Goal: Task Accomplishment & Management: Manage account settings

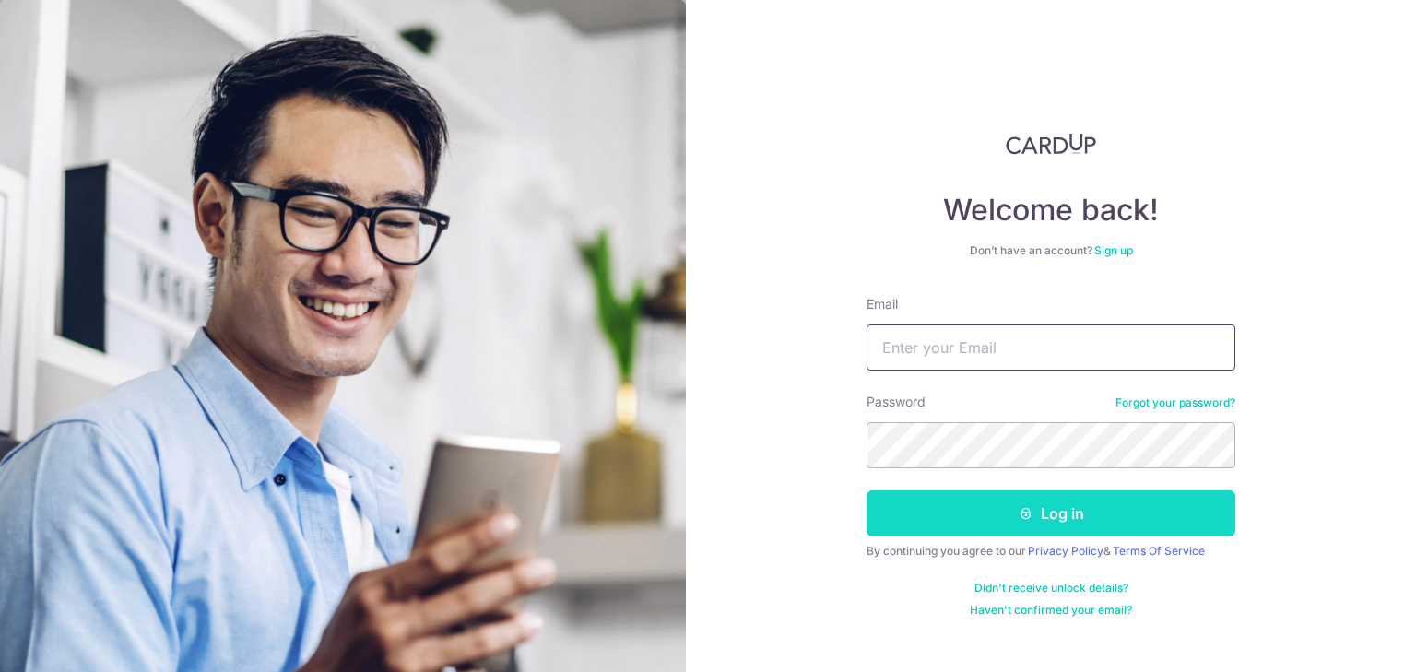
type input "[EMAIL_ADDRESS][DOMAIN_NAME]"
click at [1009, 512] on button "Log in" at bounding box center [1050, 513] width 369 height 46
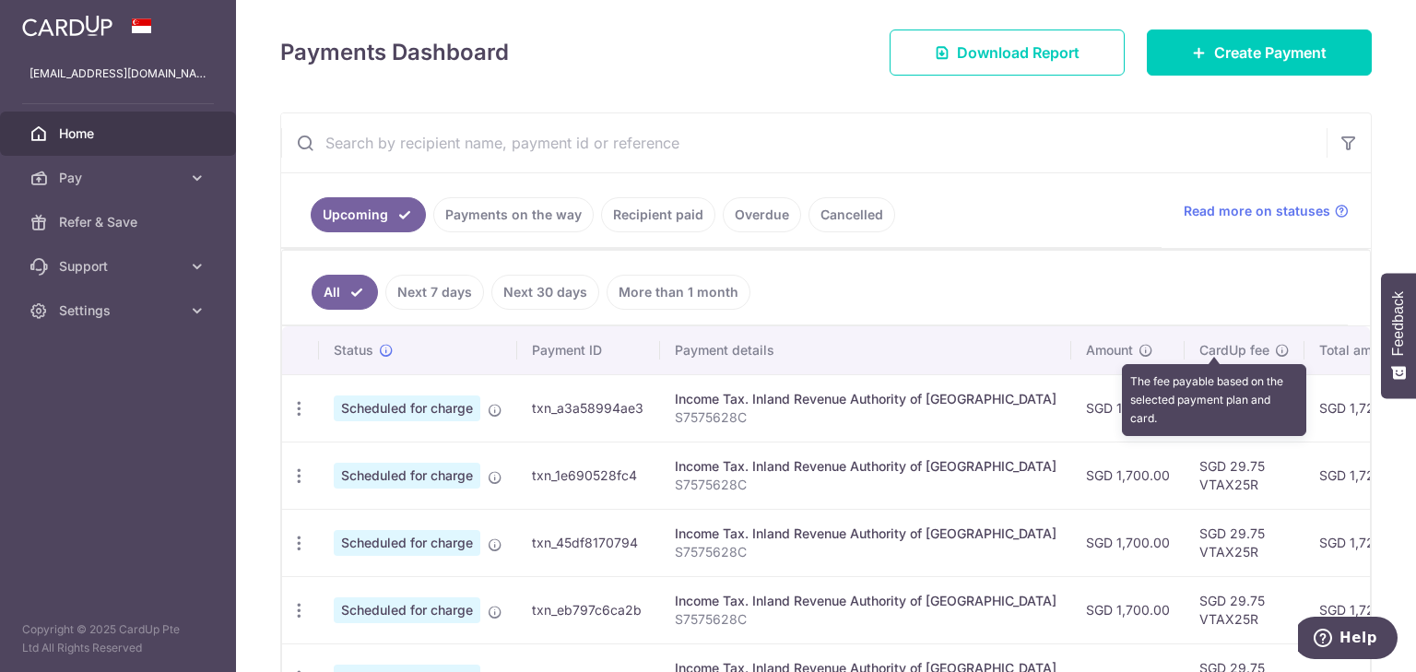
click at [1275, 347] on icon at bounding box center [1282, 350] width 15 height 15
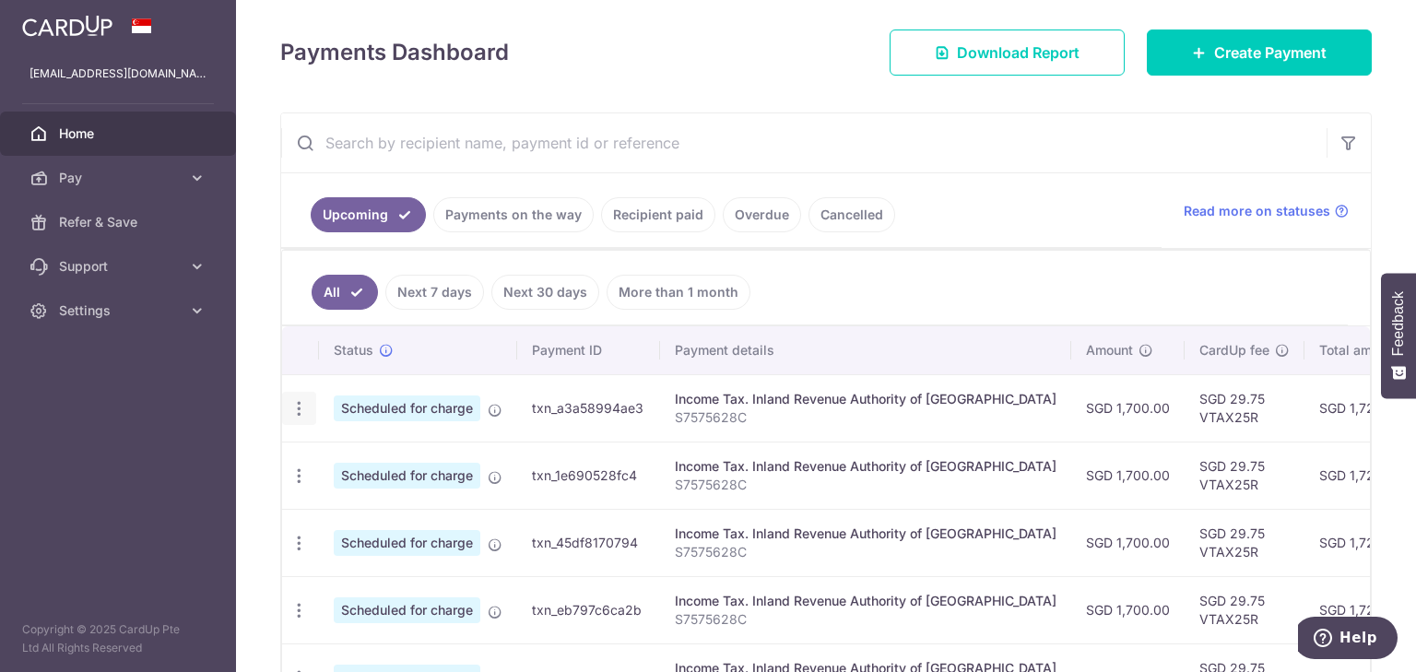
click at [294, 402] on icon "button" at bounding box center [298, 408] width 19 height 19
click at [426, 465] on span "Update payment" at bounding box center [397, 459] width 125 height 22
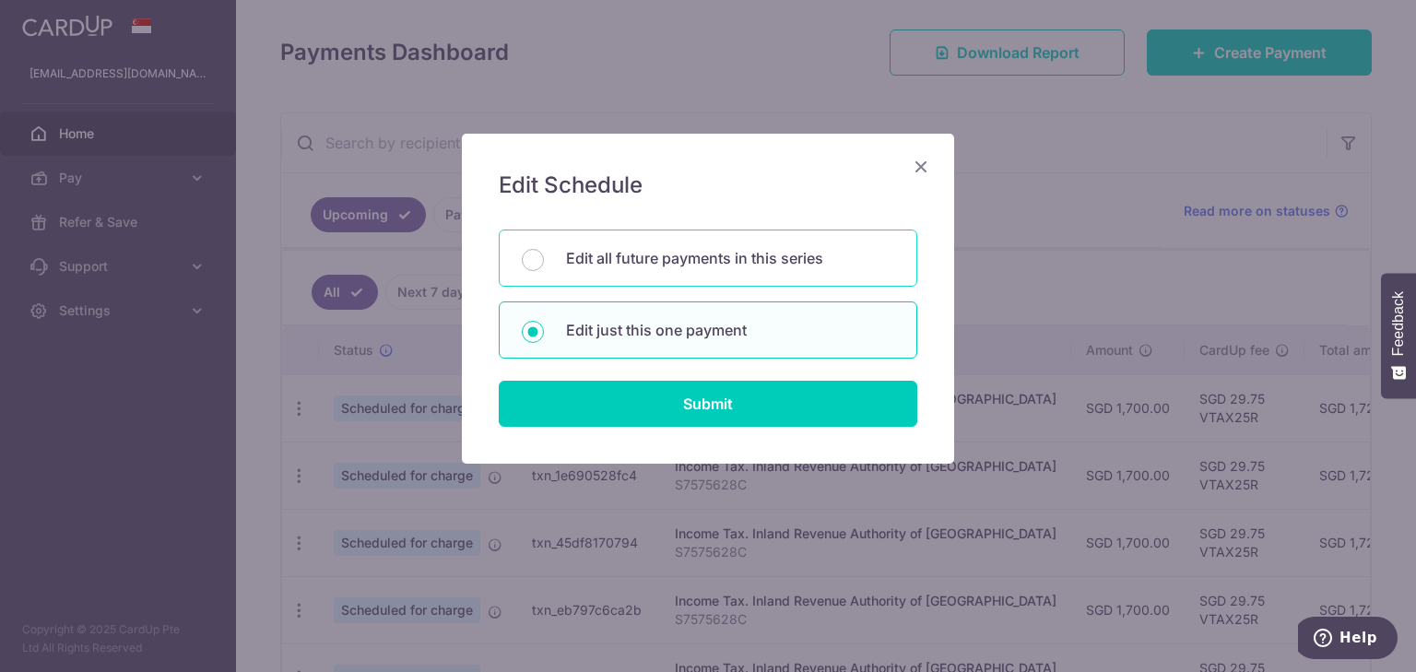
click at [693, 269] on div "Edit all future payments in this series" at bounding box center [708, 258] width 418 height 57
radio input "true"
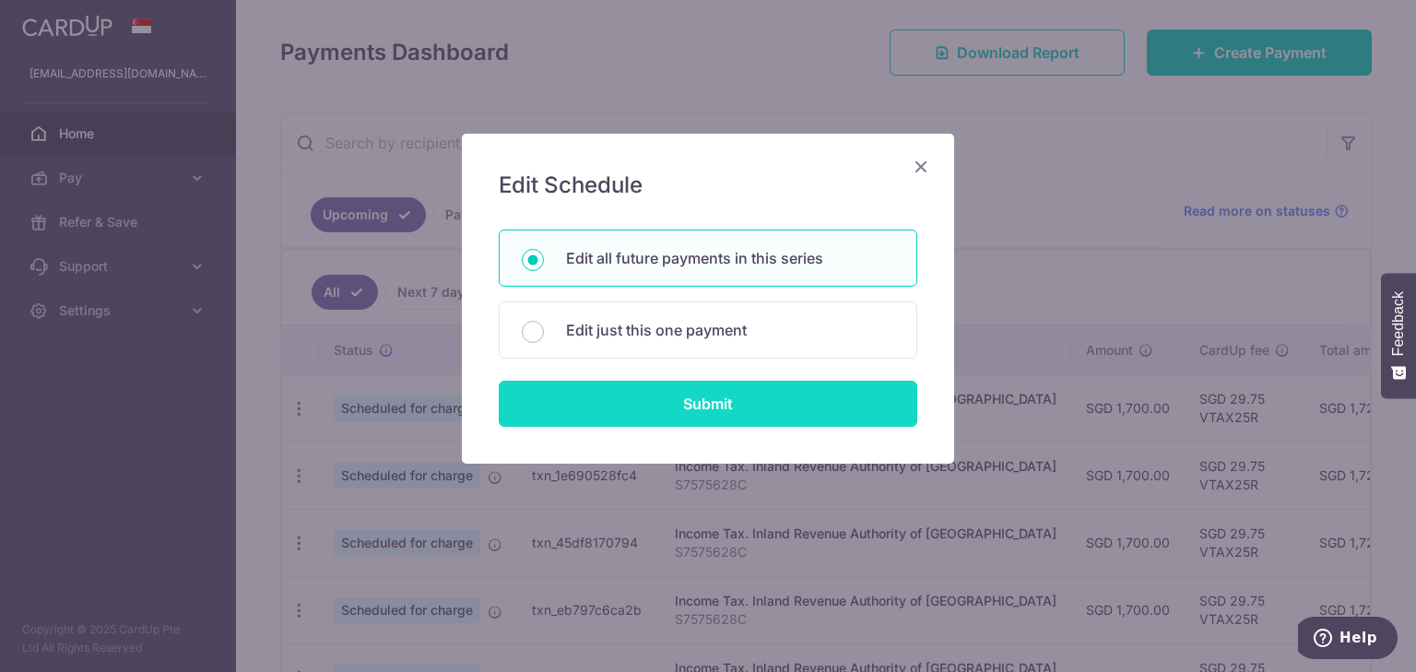
click at [743, 387] on input "Submit" at bounding box center [708, 404] width 418 height 46
radio input "true"
type input "1,700.00"
type input "S7575628C"
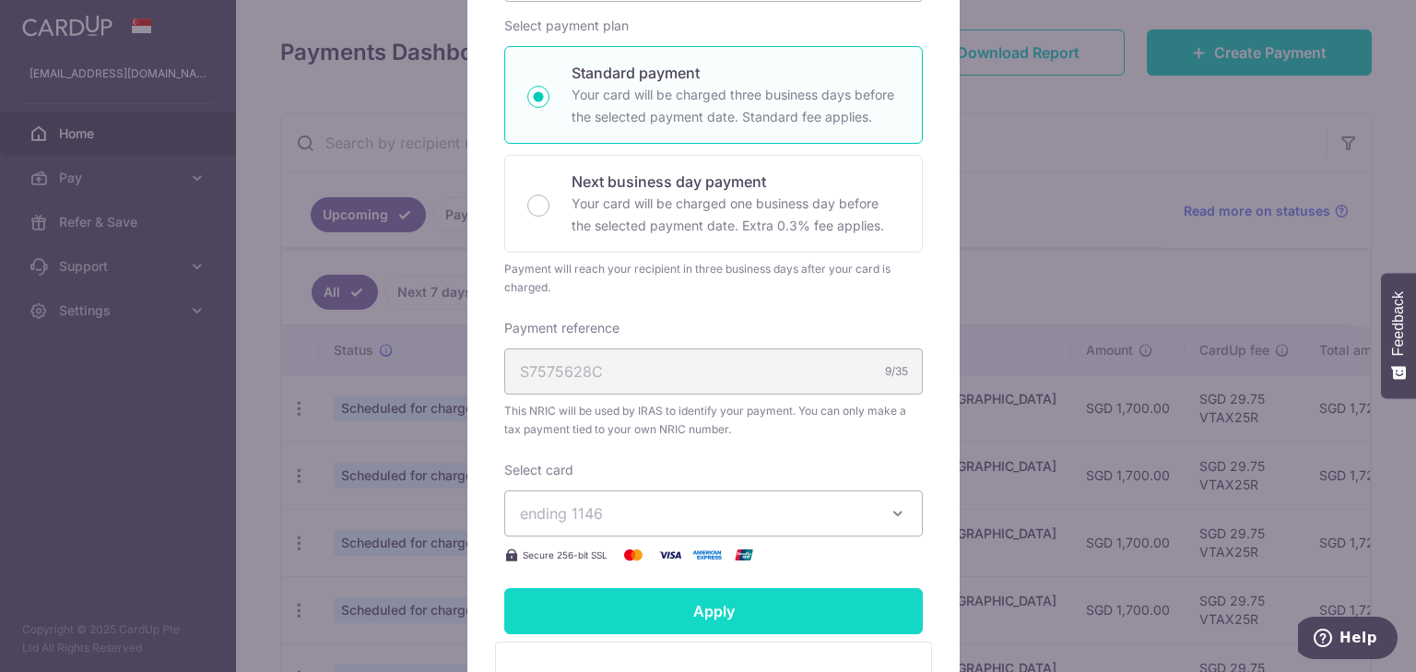
scroll to position [211, 0]
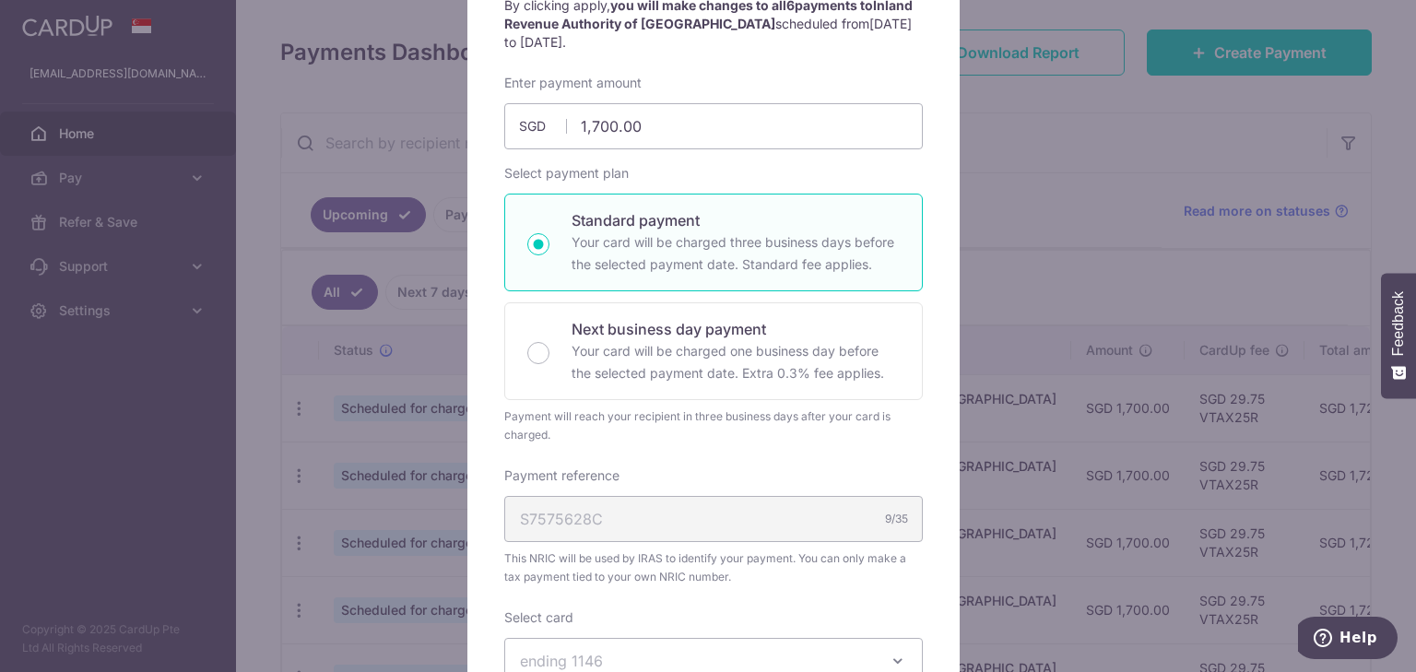
click at [611, 254] on p "Your card will be charged three business days before the selected payment date.…" at bounding box center [736, 253] width 328 height 44
click at [549, 254] on input "Standard payment Your card will be charged three business days before the selec…" at bounding box center [538, 244] width 22 height 22
radio input "true"
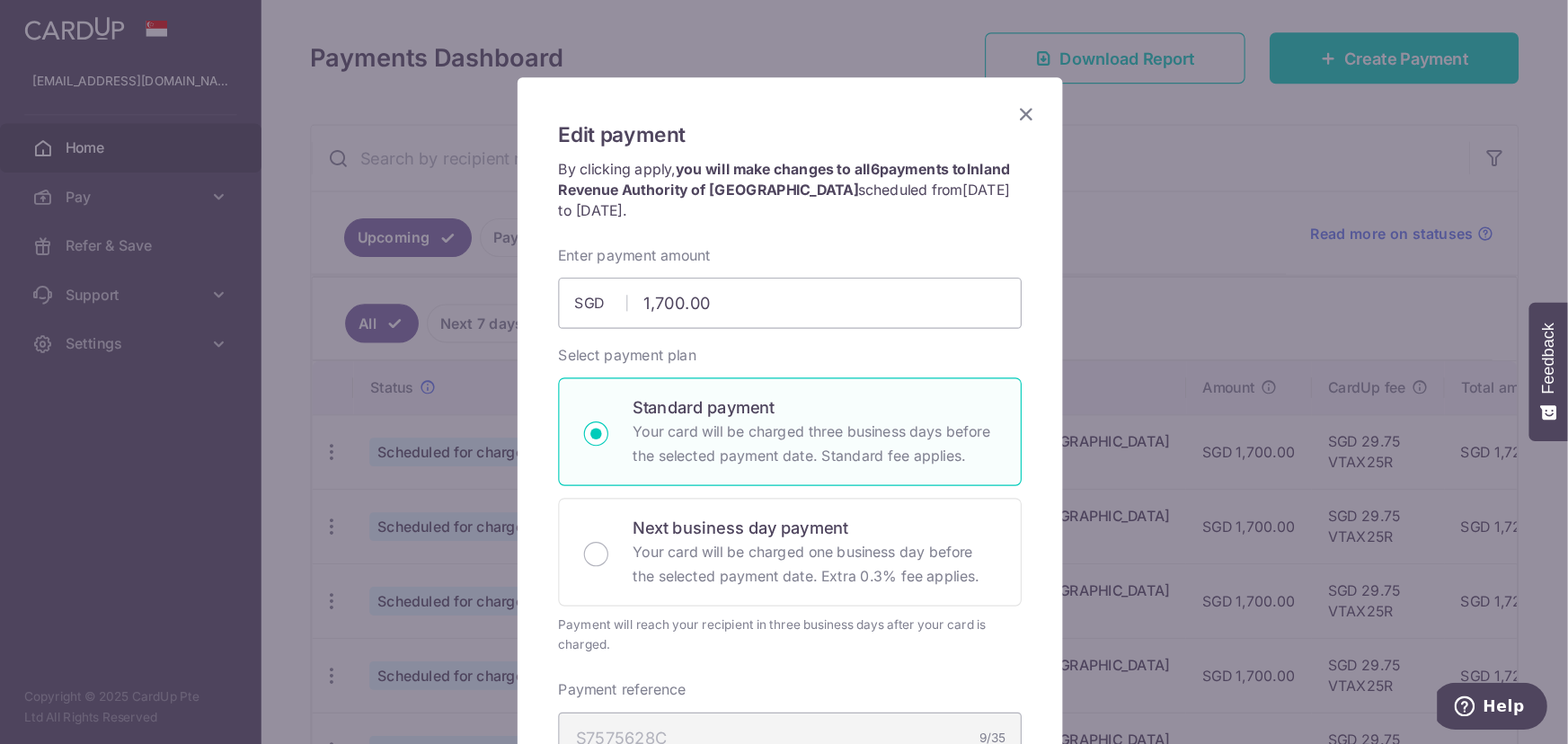
scroll to position [0, 0]
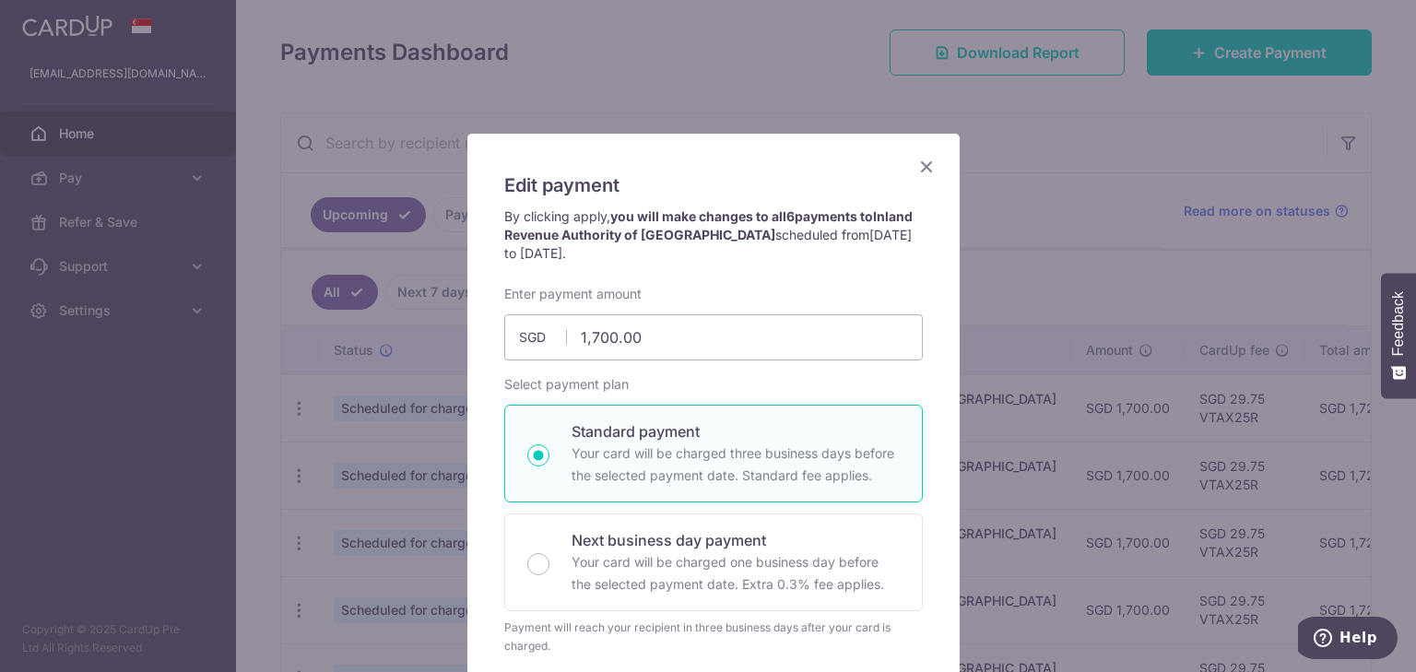
click at [915, 169] on icon "Close" at bounding box center [926, 166] width 22 height 23
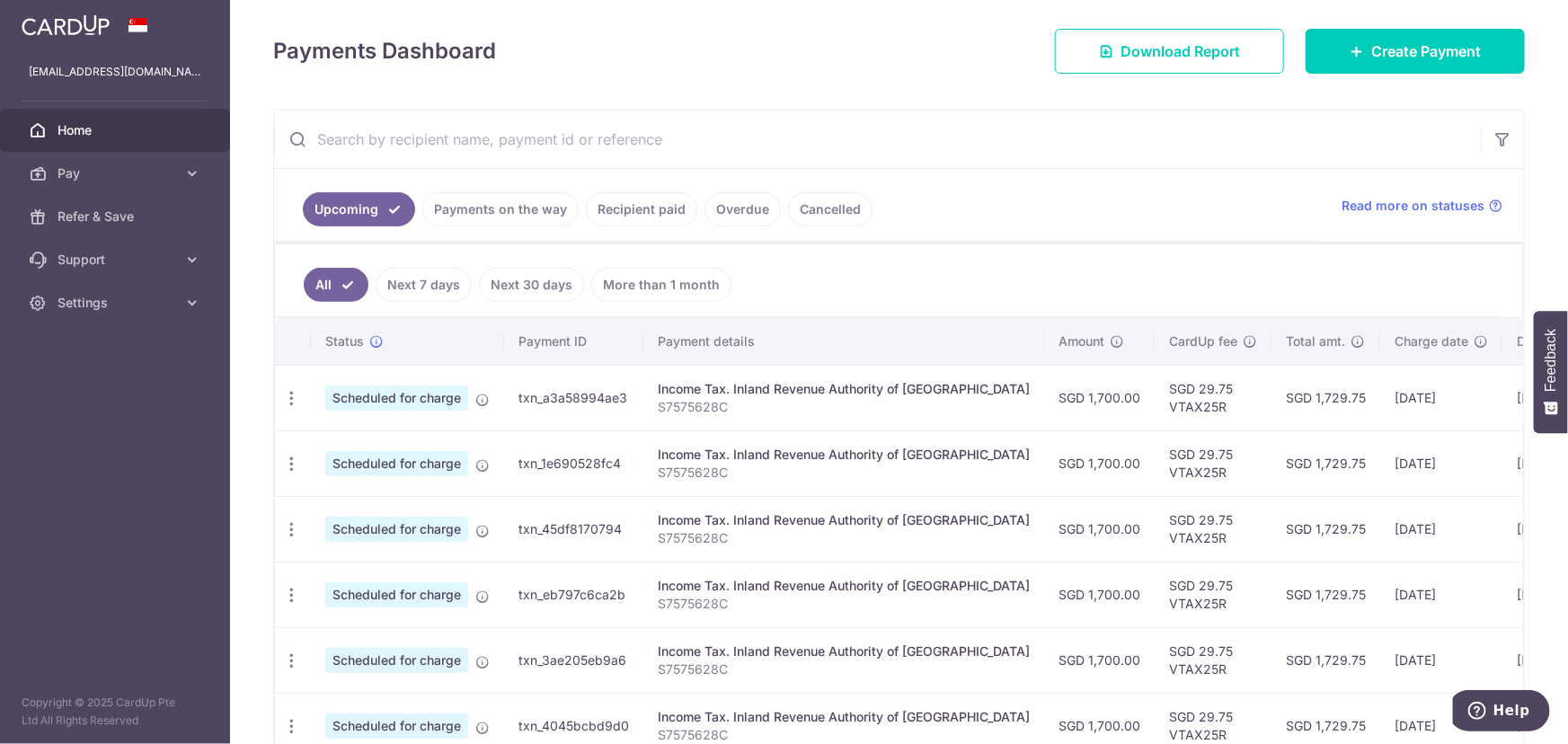
scroll to position [236, 0]
click at [282, 390] on icon "button" at bounding box center [290, 399] width 19 height 19
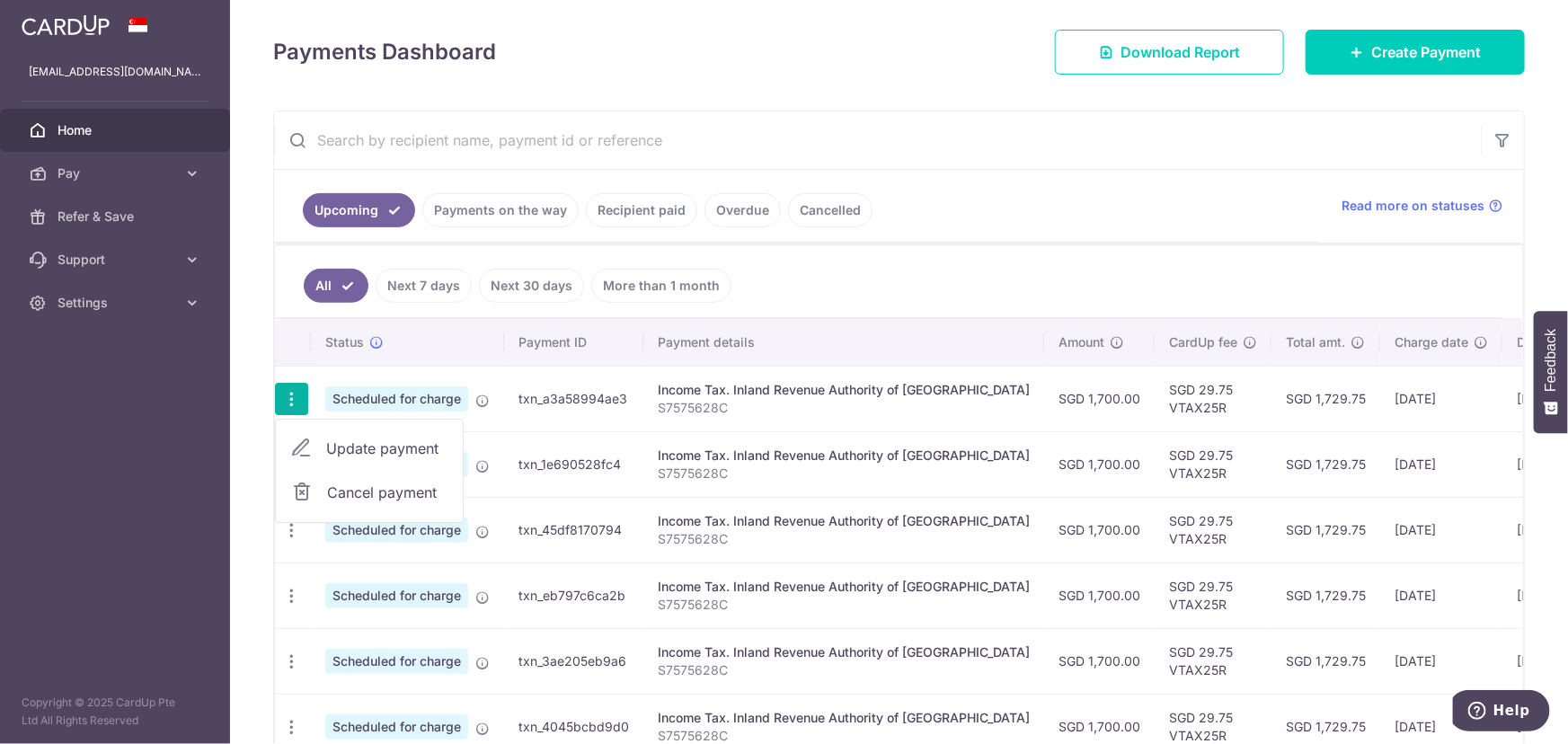
click at [385, 449] on span "Update payment" at bounding box center [387, 449] width 122 height 21
radio input "true"
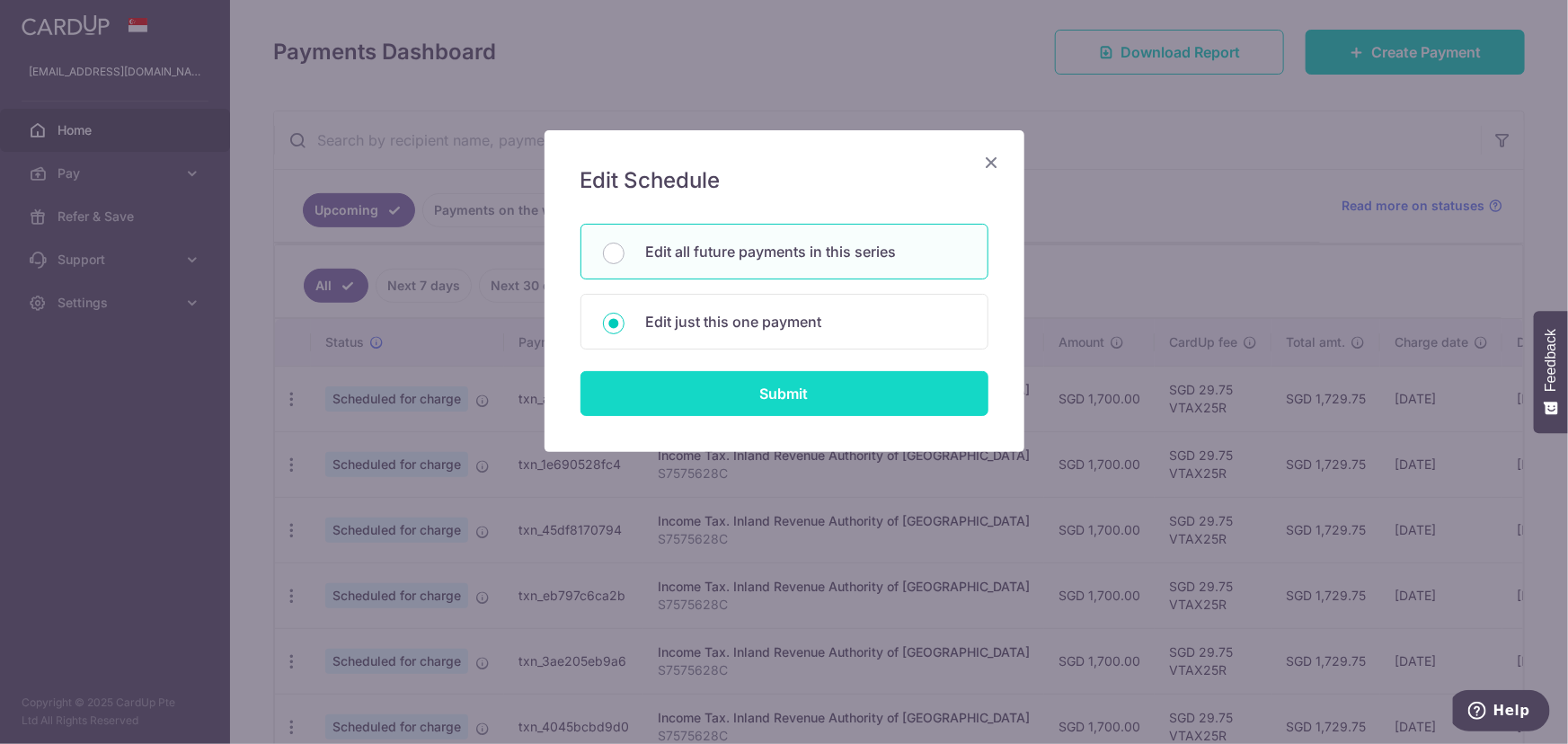
click at [720, 395] on input "Submit" at bounding box center [784, 394] width 407 height 45
radio input "true"
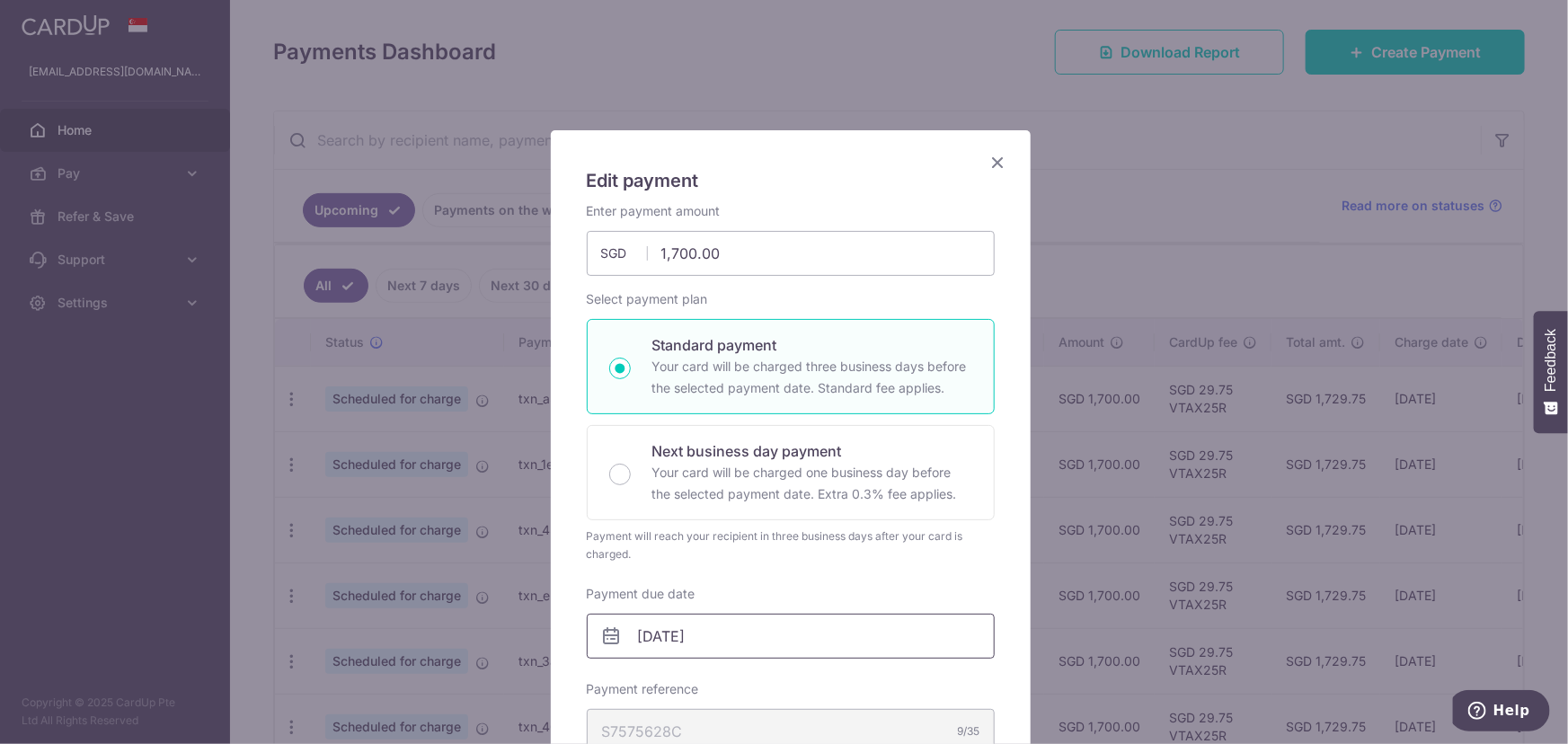
click at [776, 650] on input "07/10/2025" at bounding box center [790, 637] width 407 height 45
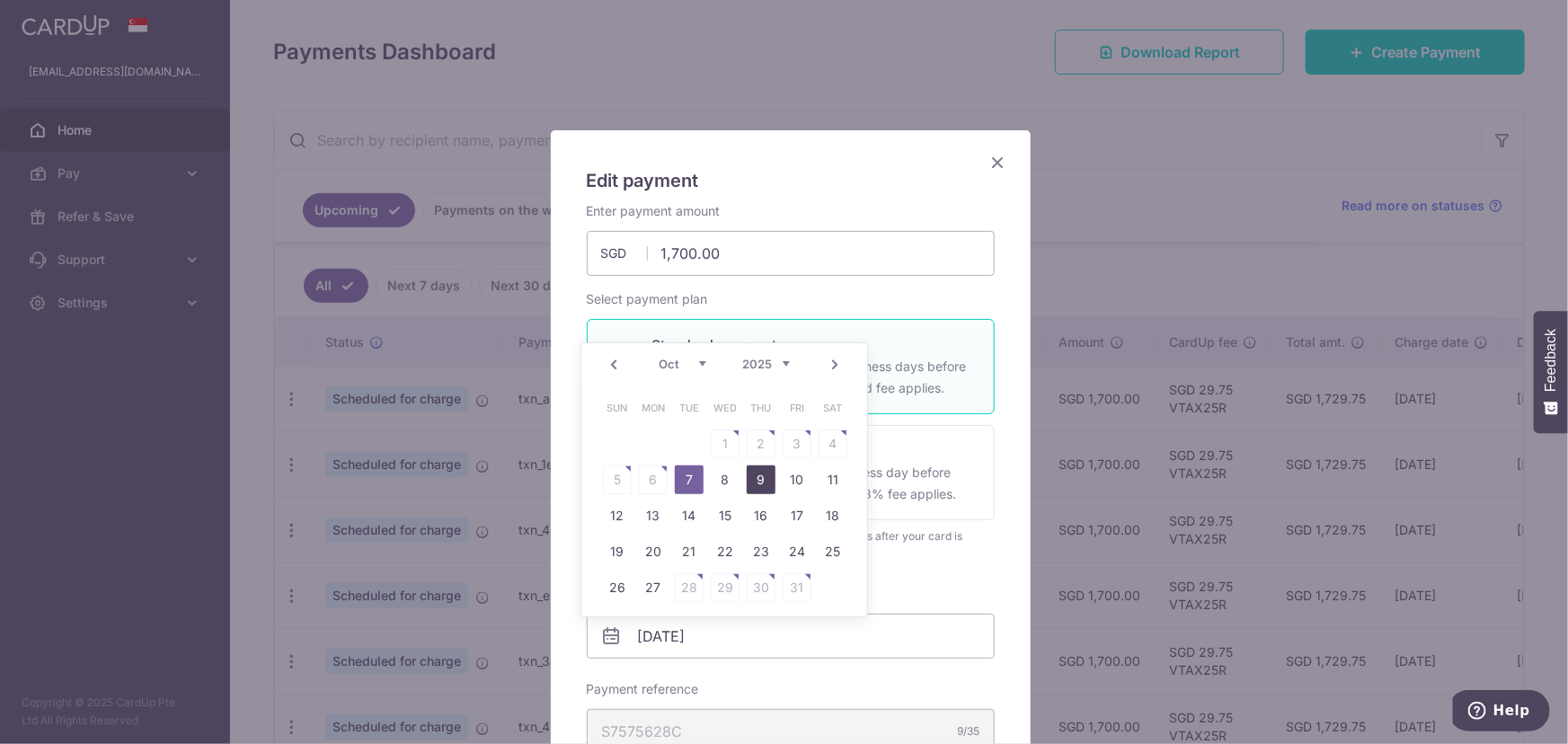
click at [754, 481] on link "9" at bounding box center [760, 479] width 28 height 28
type input "[DATE]"
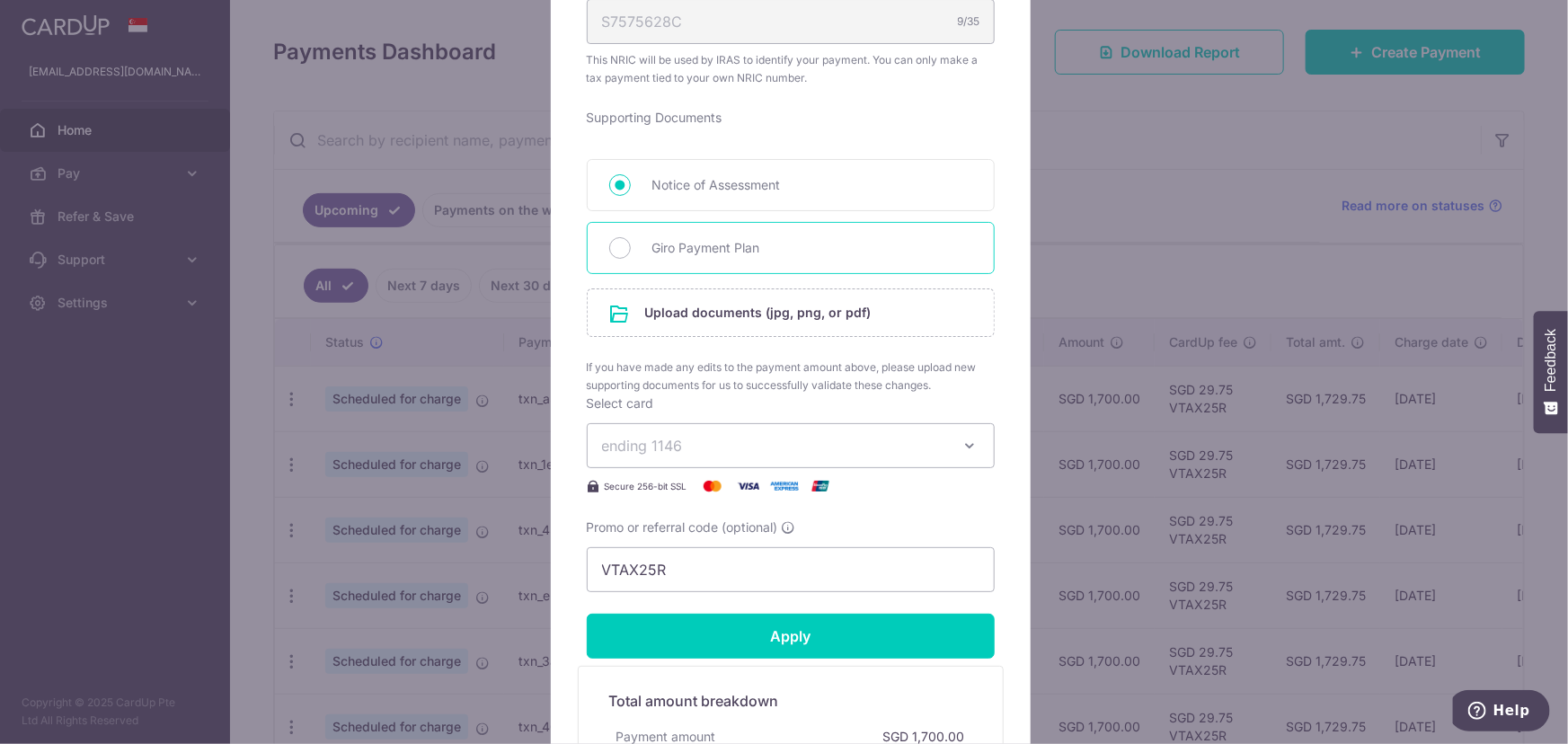
scroll to position [817, 0]
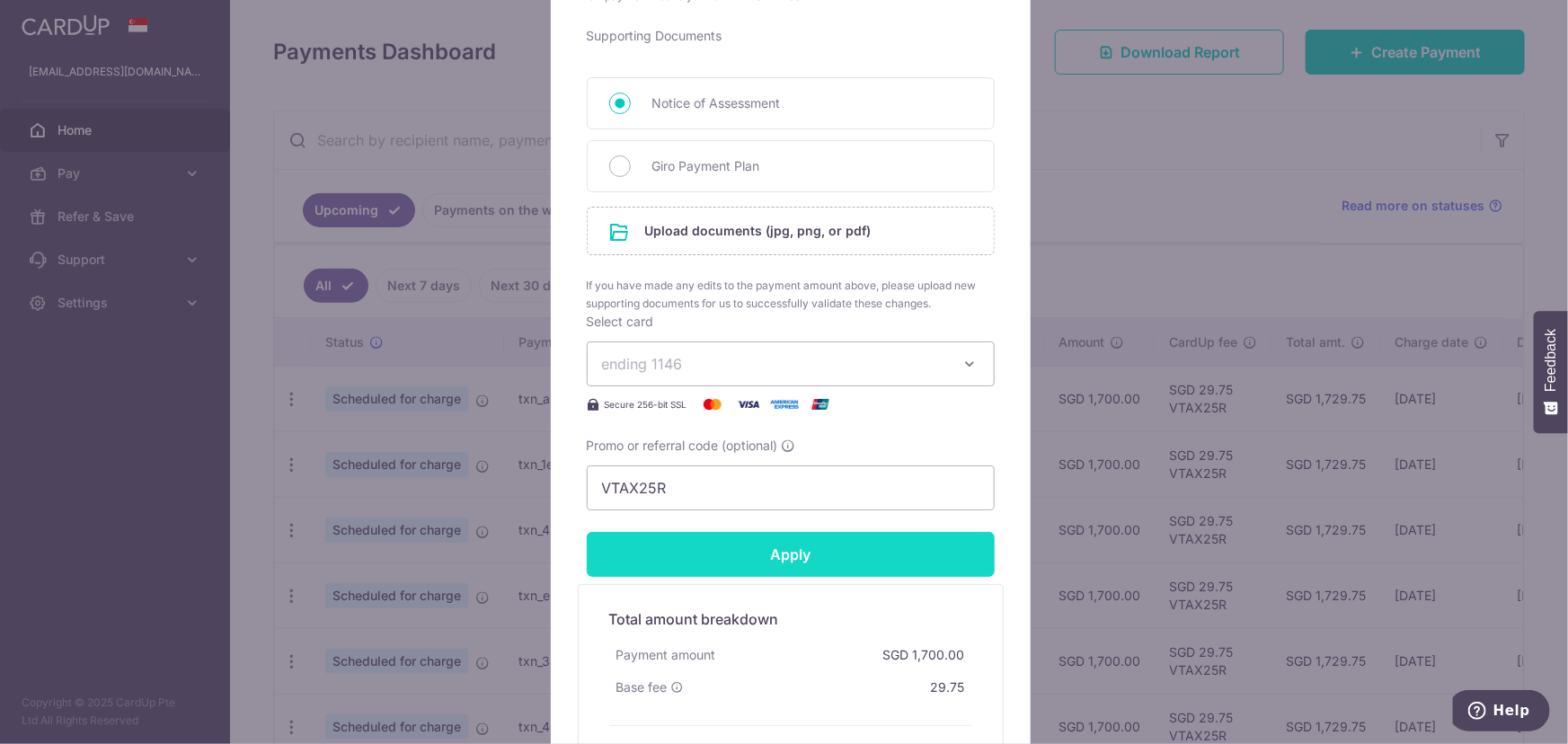
click at [808, 556] on input "Apply" at bounding box center [790, 555] width 407 height 45
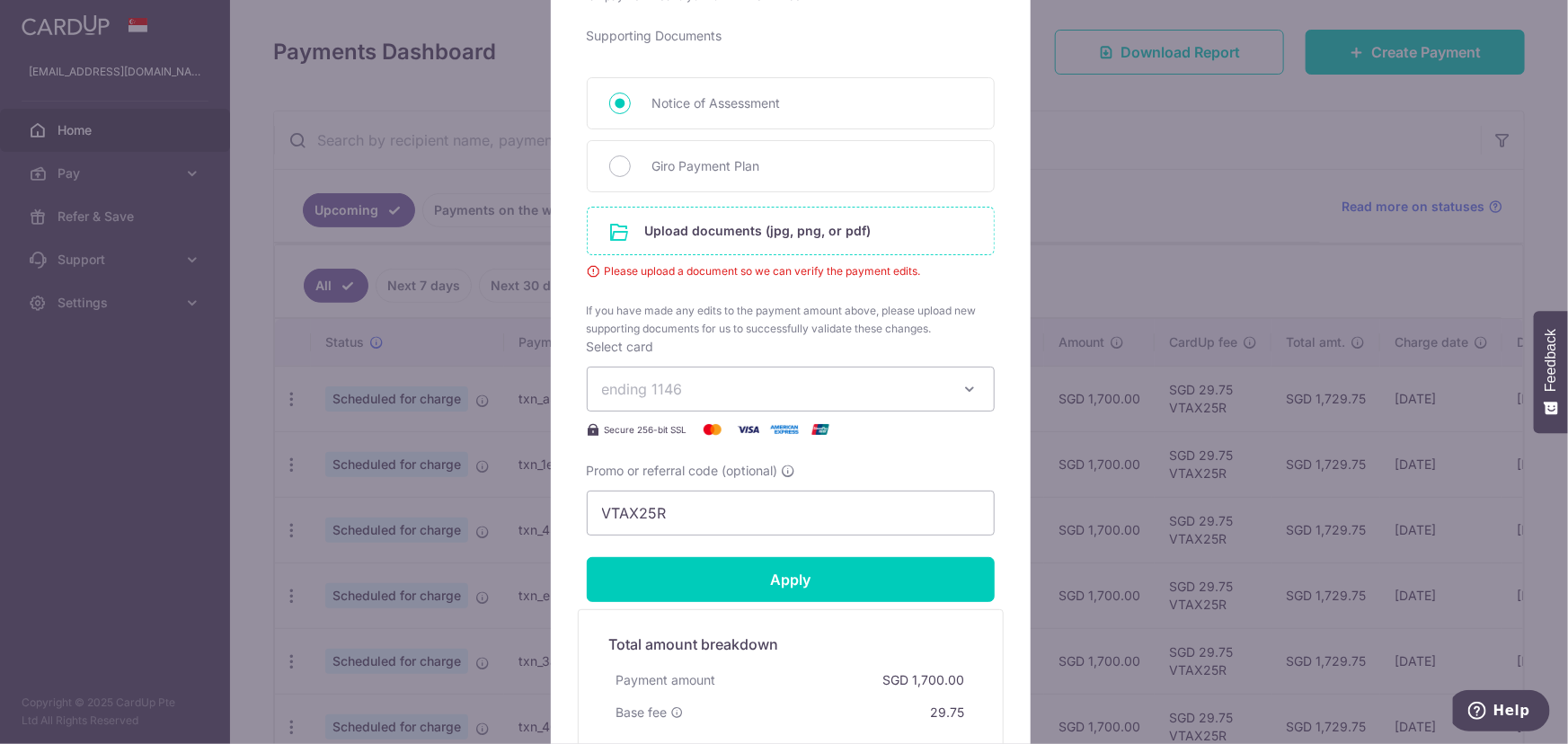
click at [682, 240] on input "file" at bounding box center [790, 231] width 406 height 47
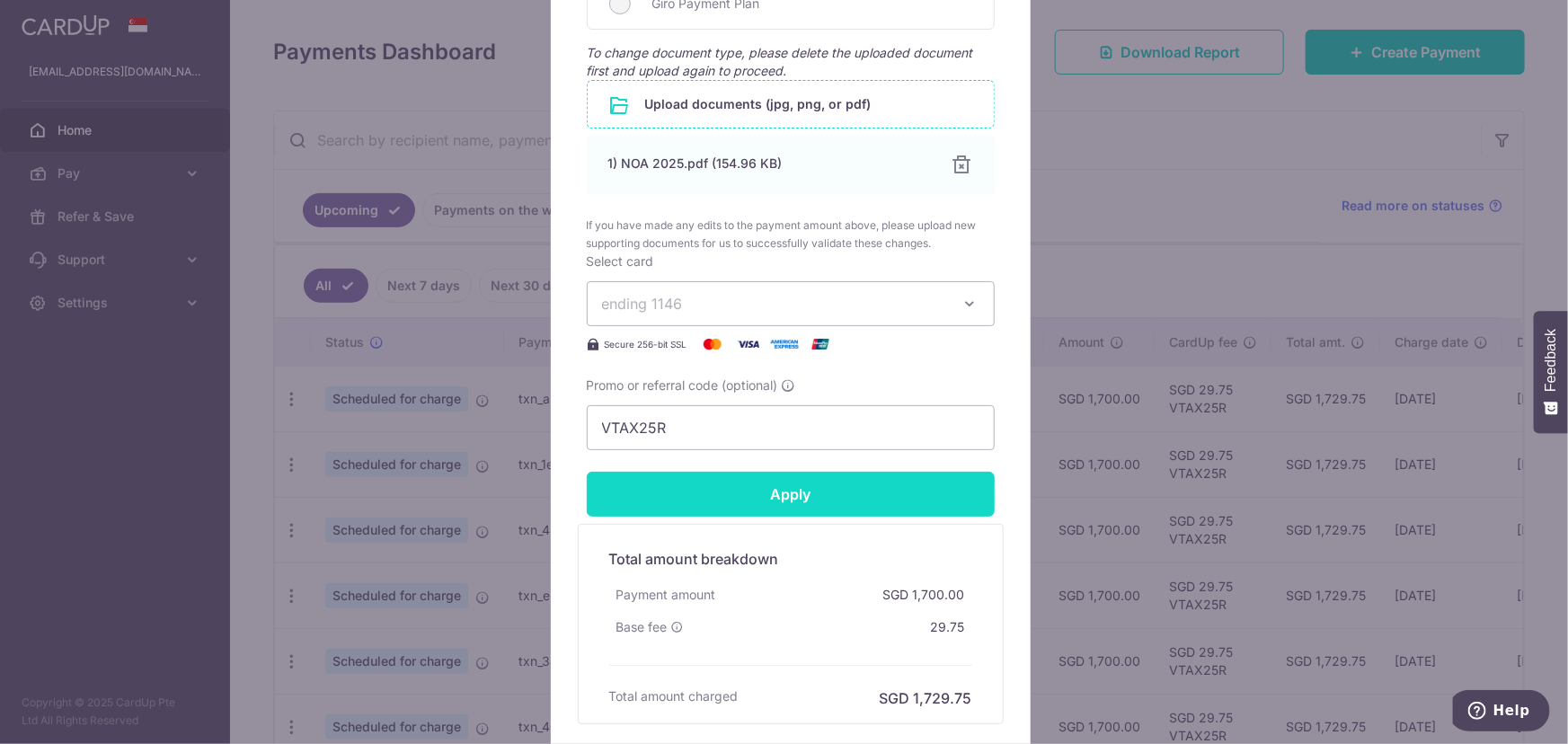
scroll to position [1123, 0]
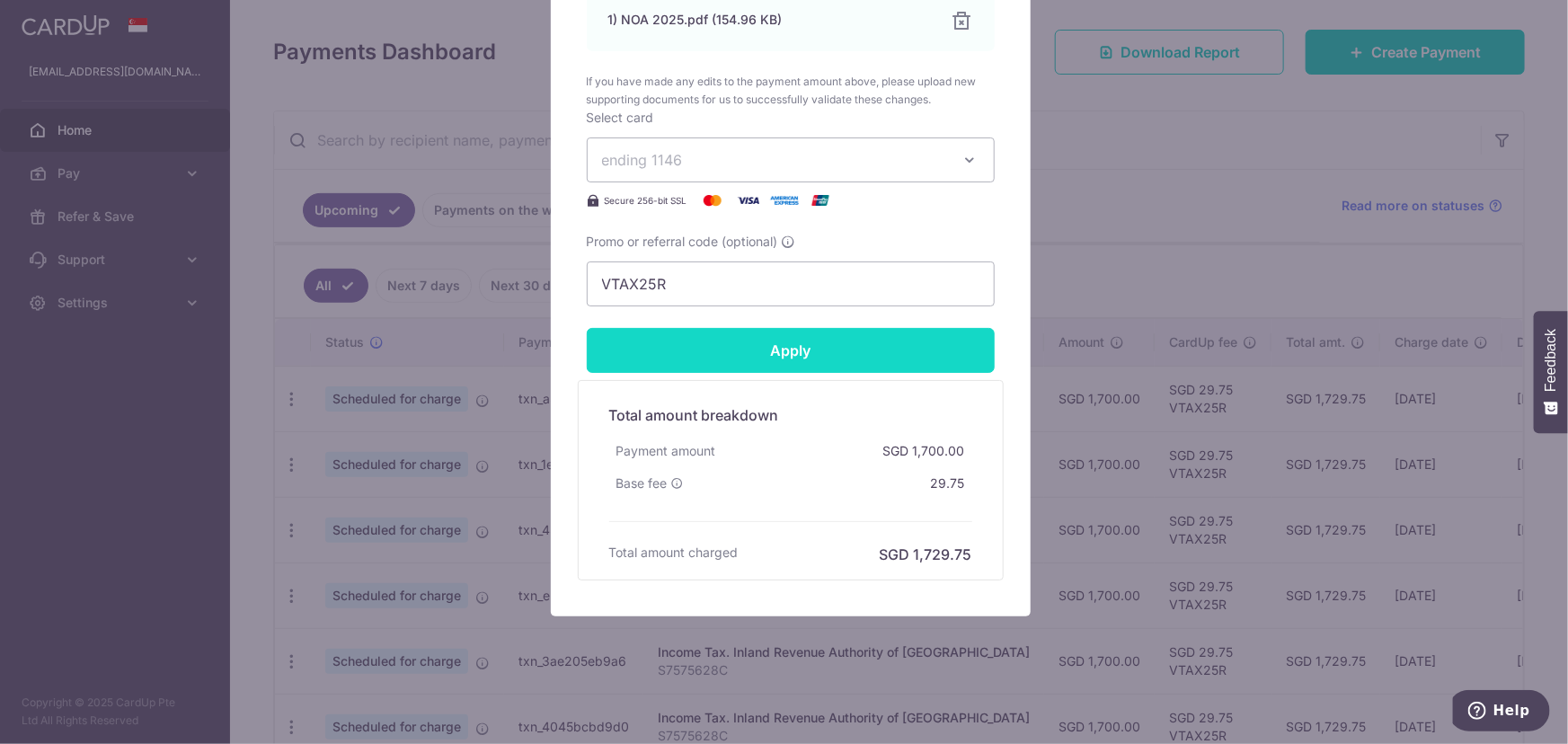
click at [823, 345] on input "Apply" at bounding box center [790, 350] width 407 height 45
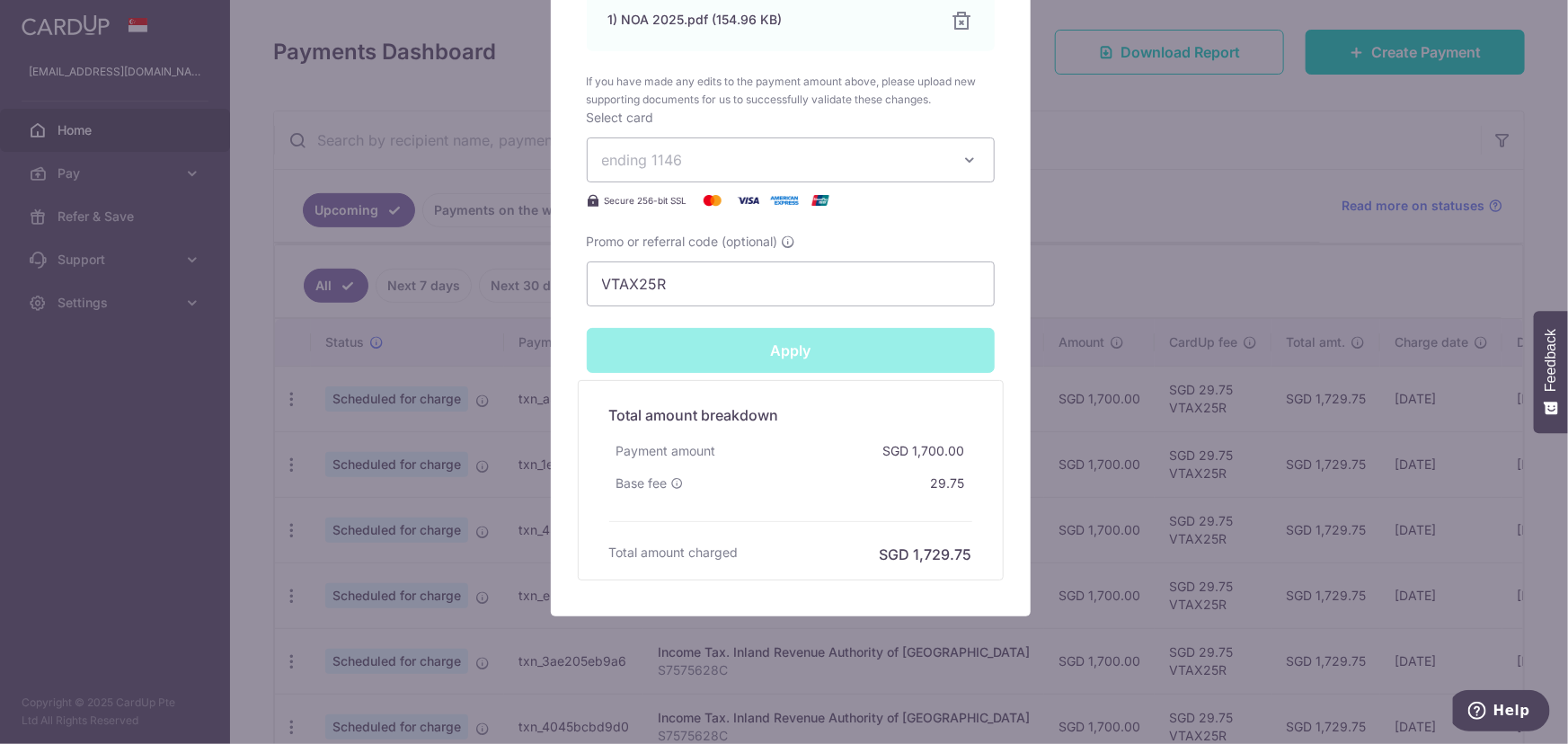
type input "Successfully Applied"
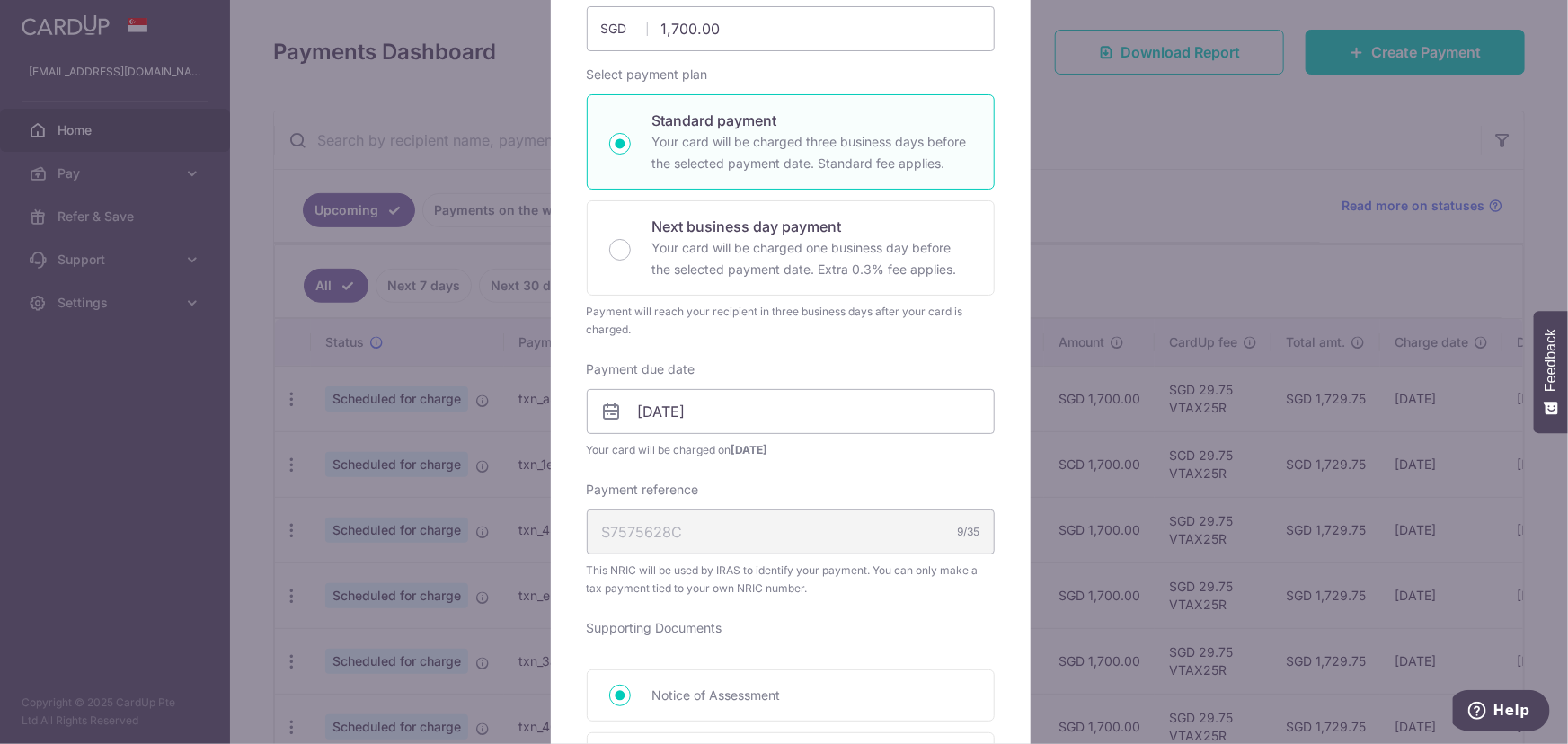
scroll to position [43, 0]
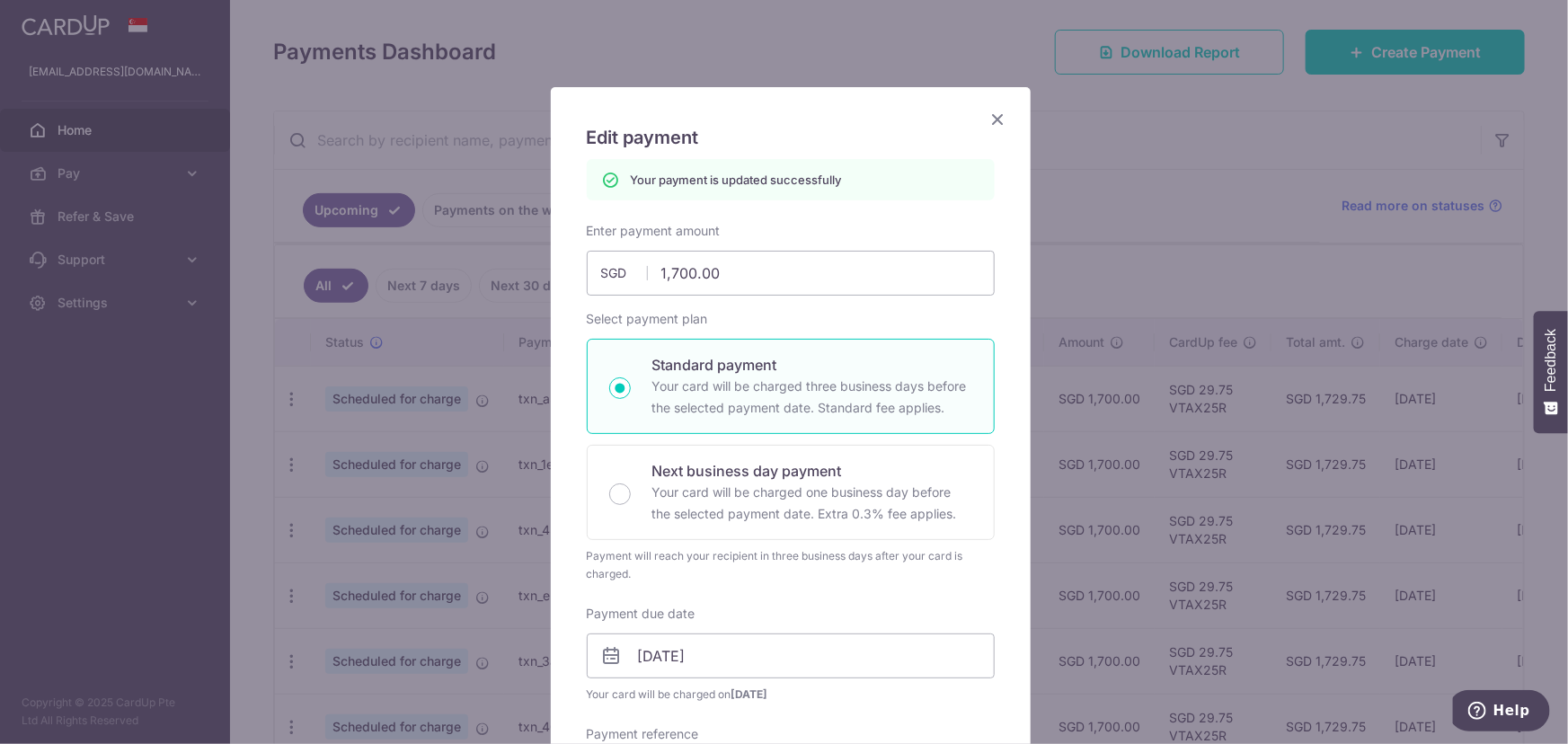
click at [987, 123] on icon "Close" at bounding box center [998, 119] width 21 height 22
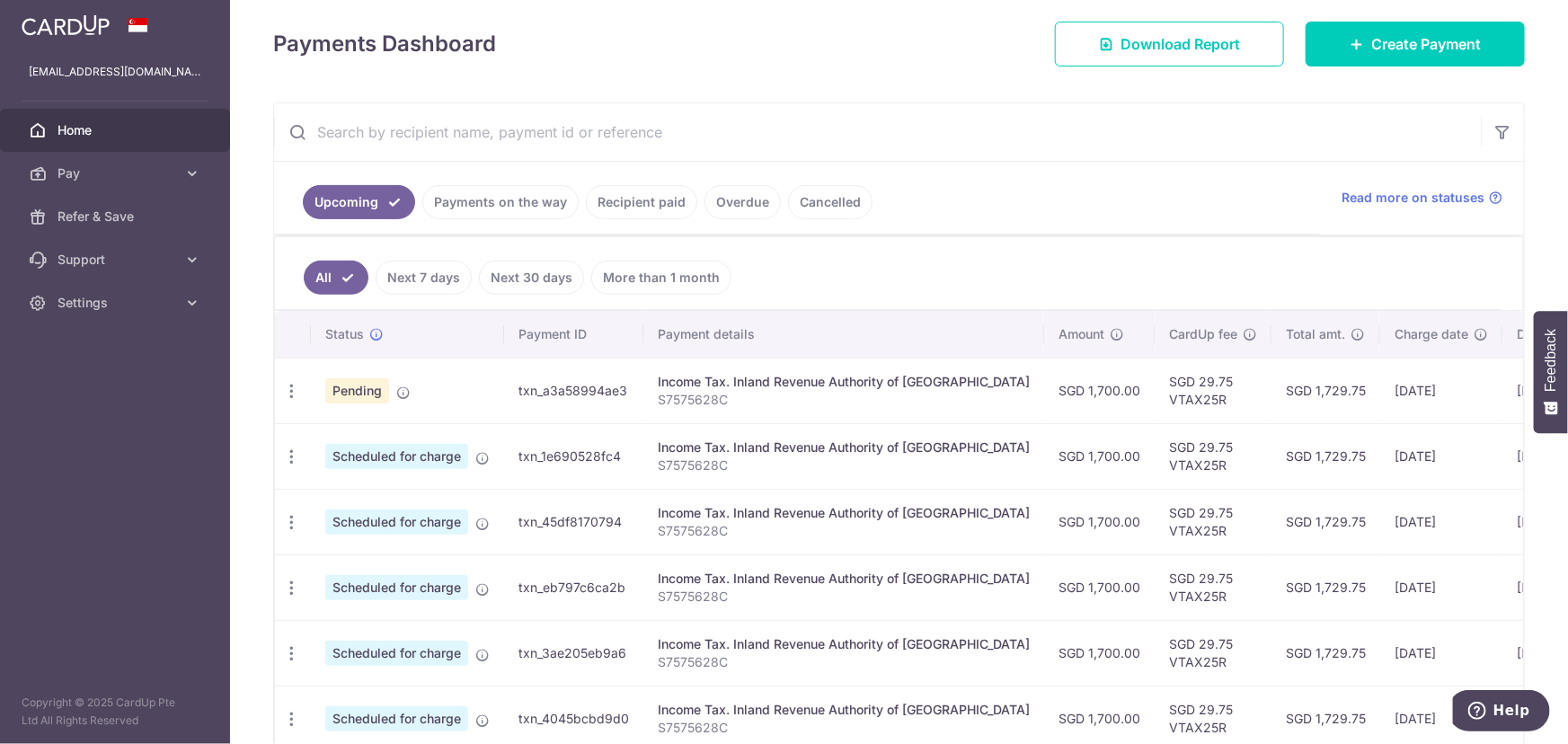
scroll to position [327, 0]
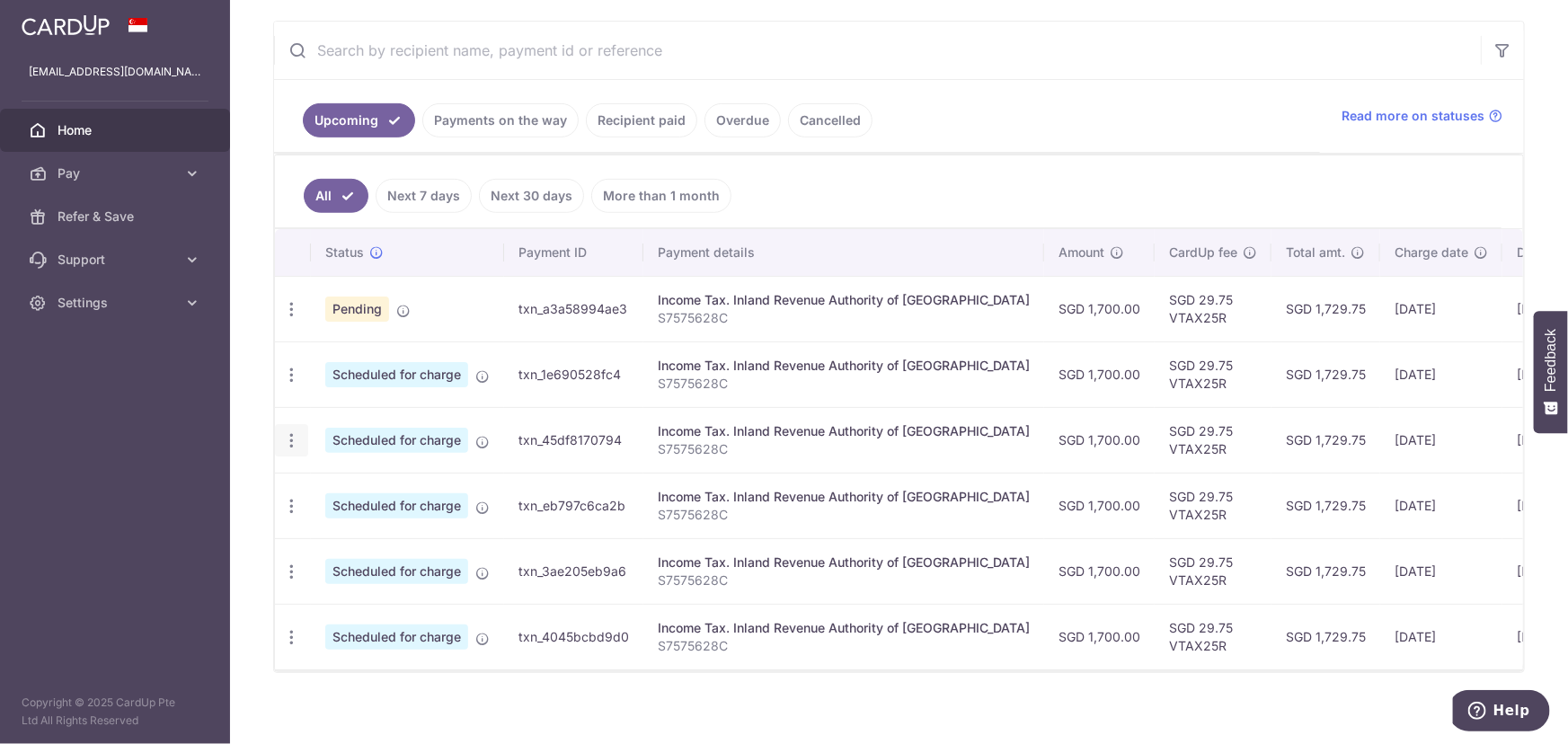
click at [293, 319] on icon "button" at bounding box center [290, 309] width 19 height 19
click at [343, 486] on span "Update payment" at bounding box center [387, 489] width 122 height 21
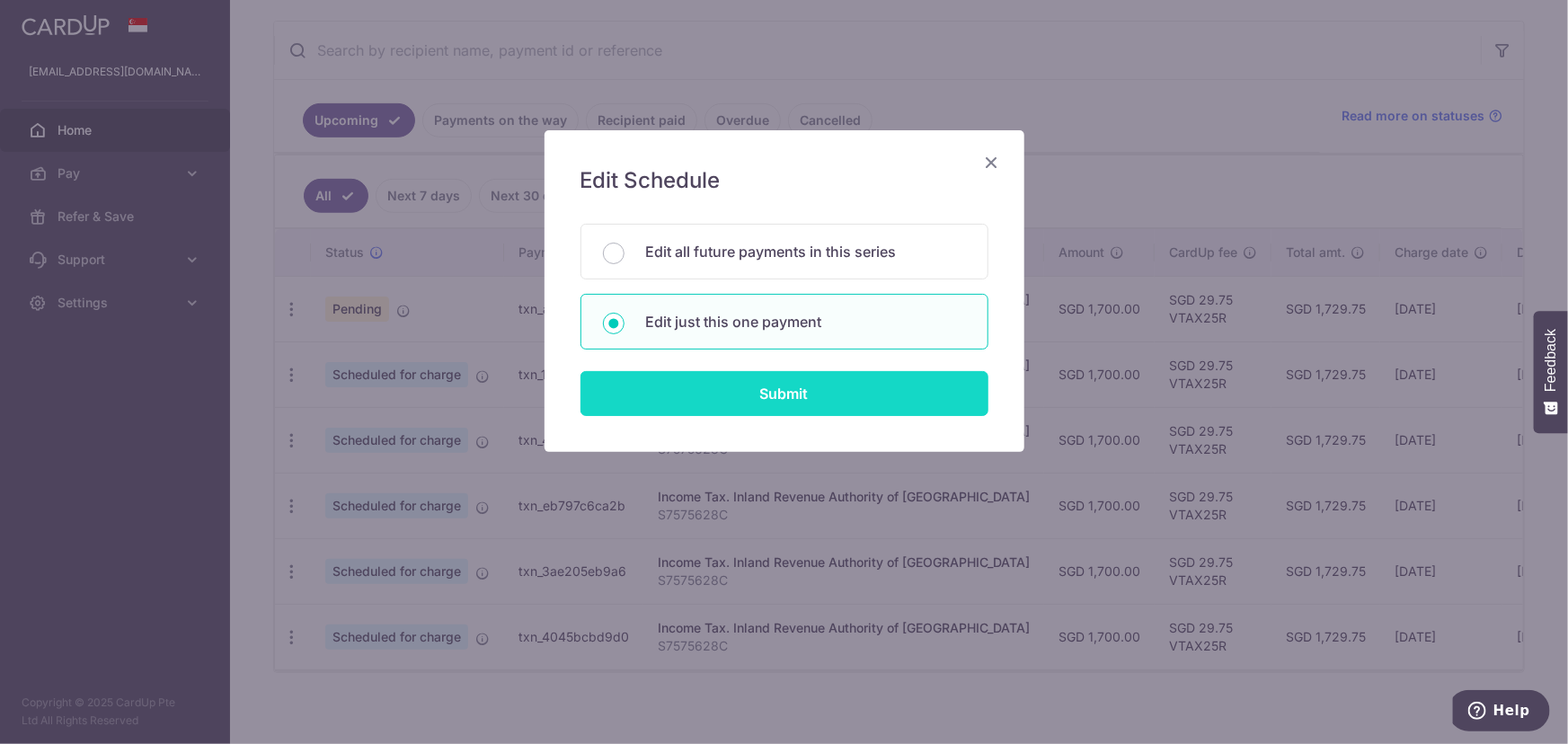
click at [788, 397] on input "Submit" at bounding box center [784, 394] width 407 height 45
radio input "true"
type input "1,700.00"
type input "08/12/2025"
type input "S7575628C"
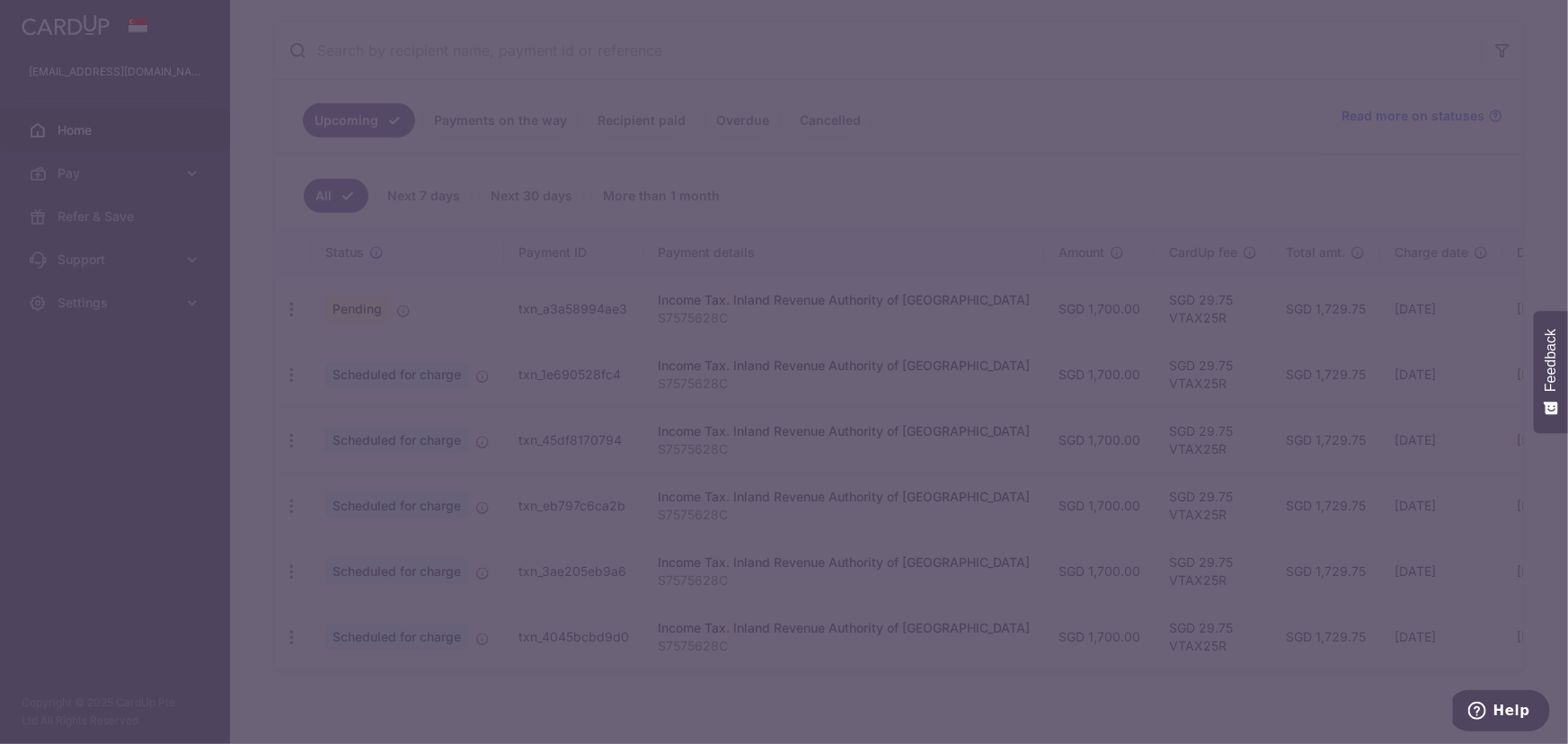
type input "VTAX25R"
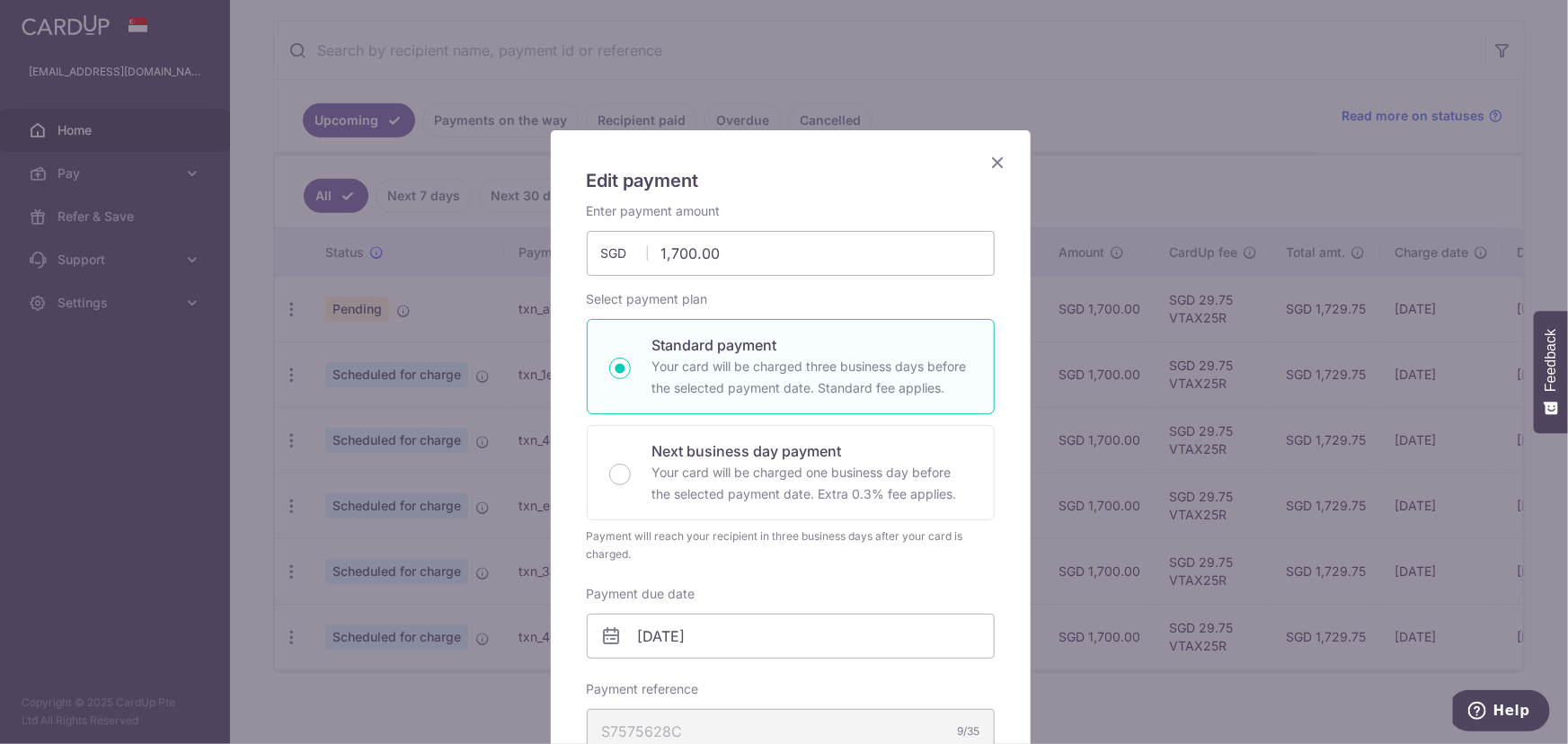
scroll to position [163, 0]
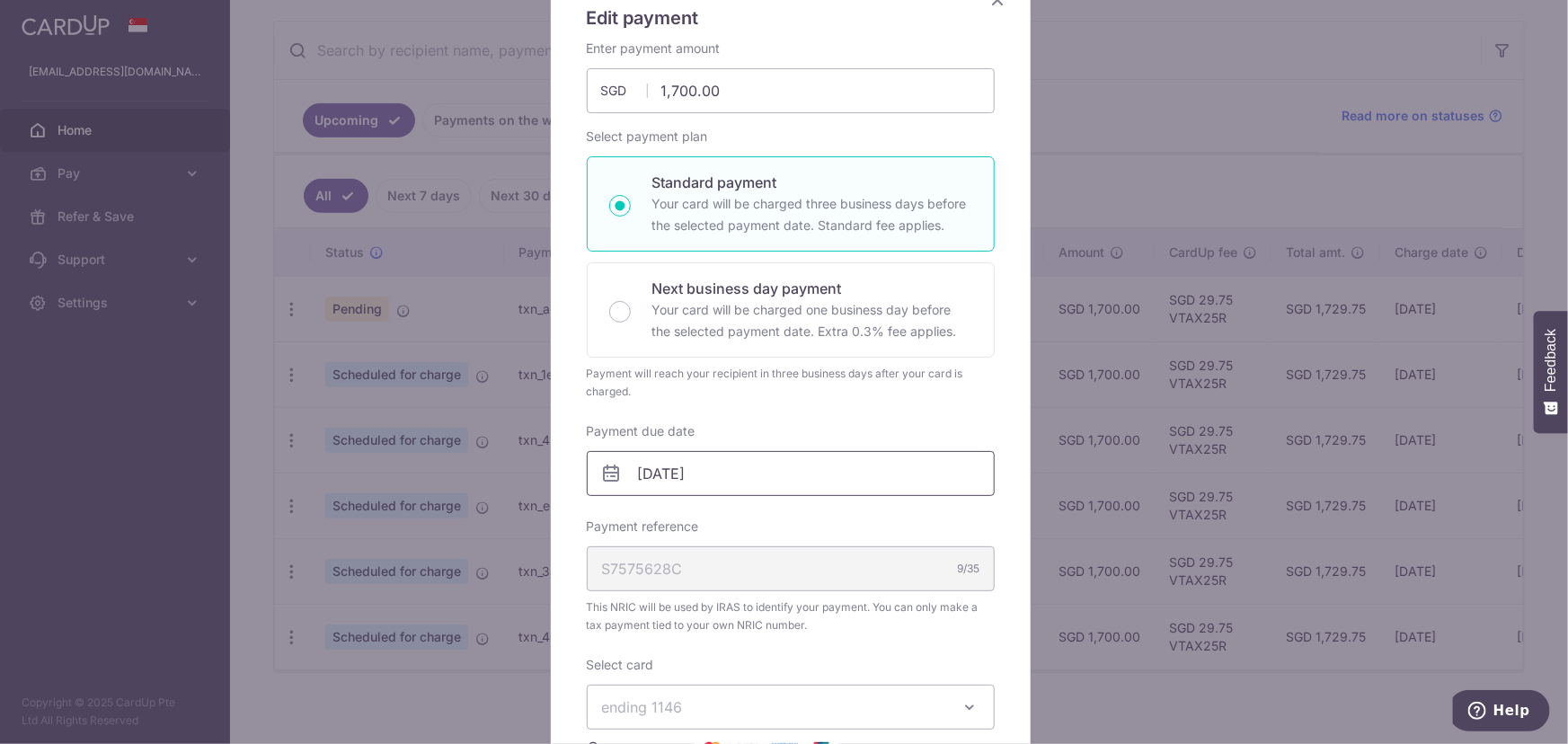
click at [731, 473] on input "08/12/2025" at bounding box center [790, 474] width 407 height 45
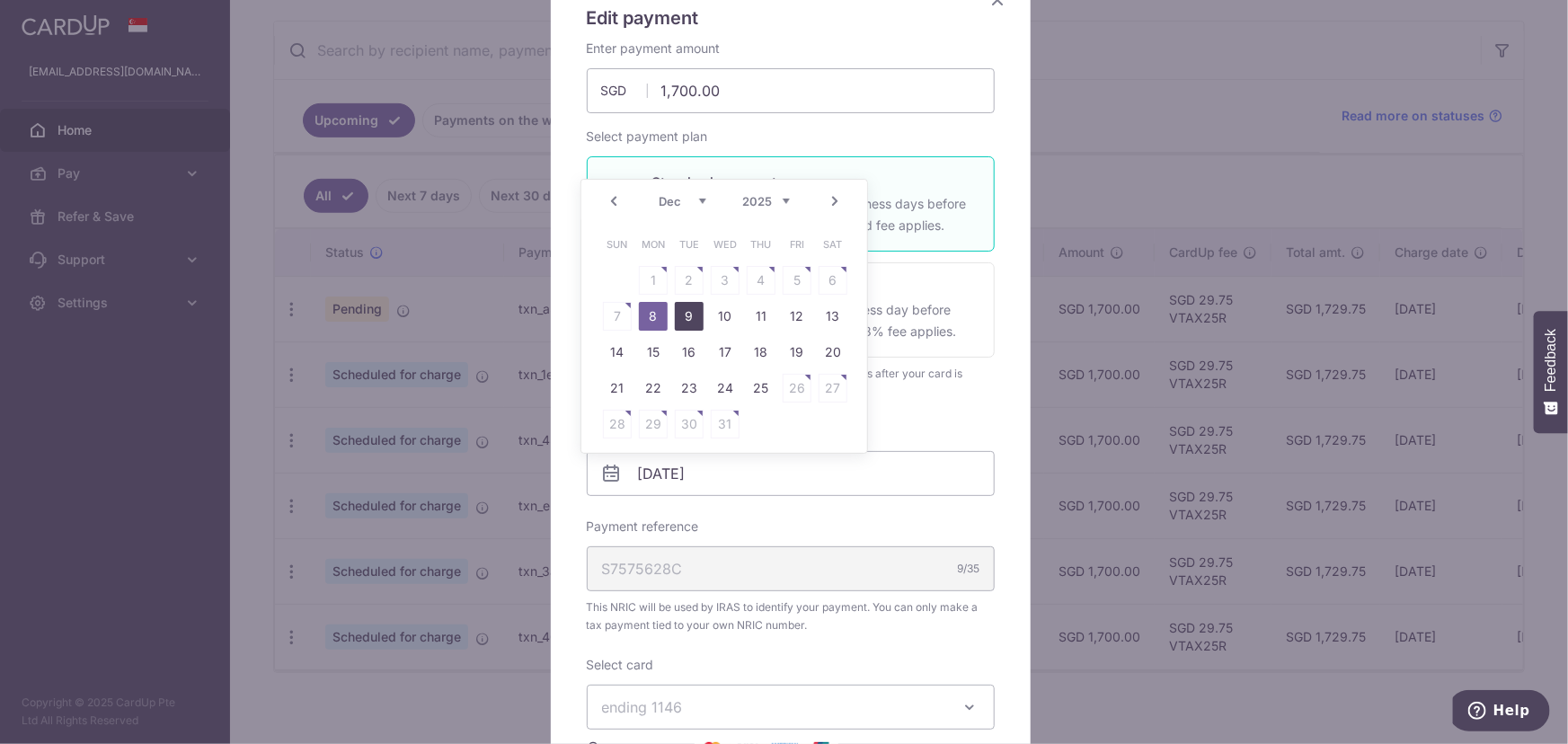
click at [696, 321] on link "9" at bounding box center [688, 316] width 28 height 28
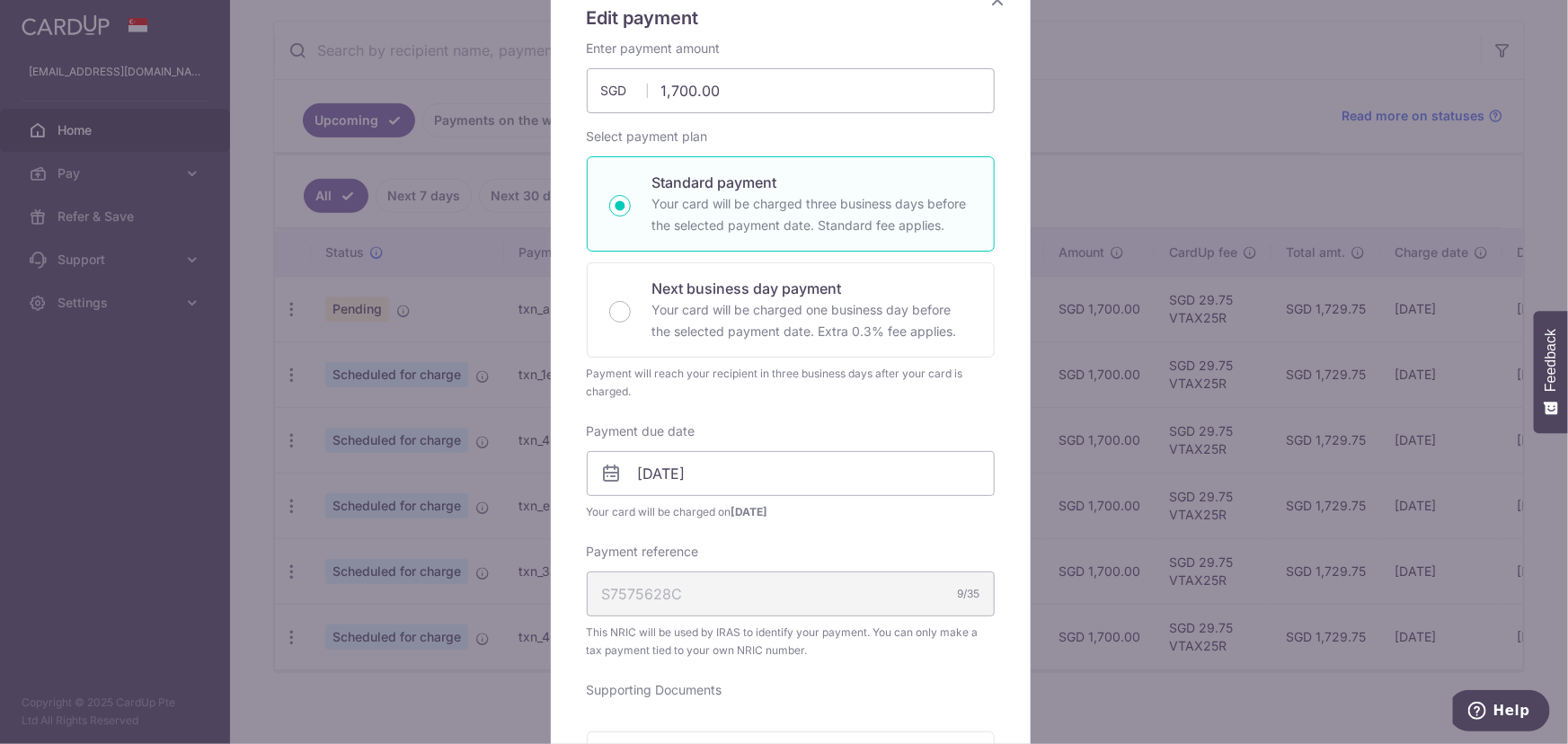
scroll to position [245, 0]
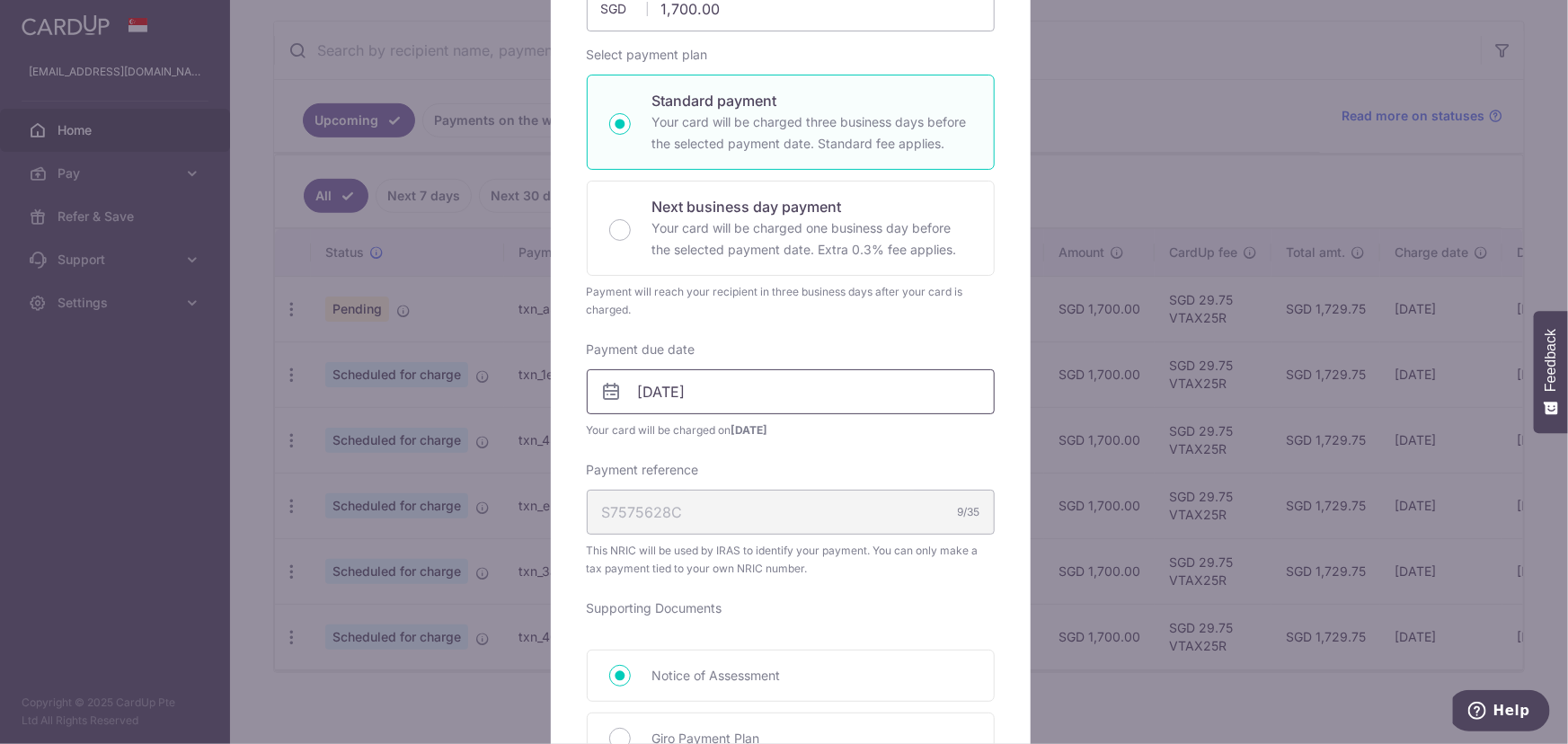
click at [765, 399] on input "09/12/2025" at bounding box center [790, 392] width 407 height 45
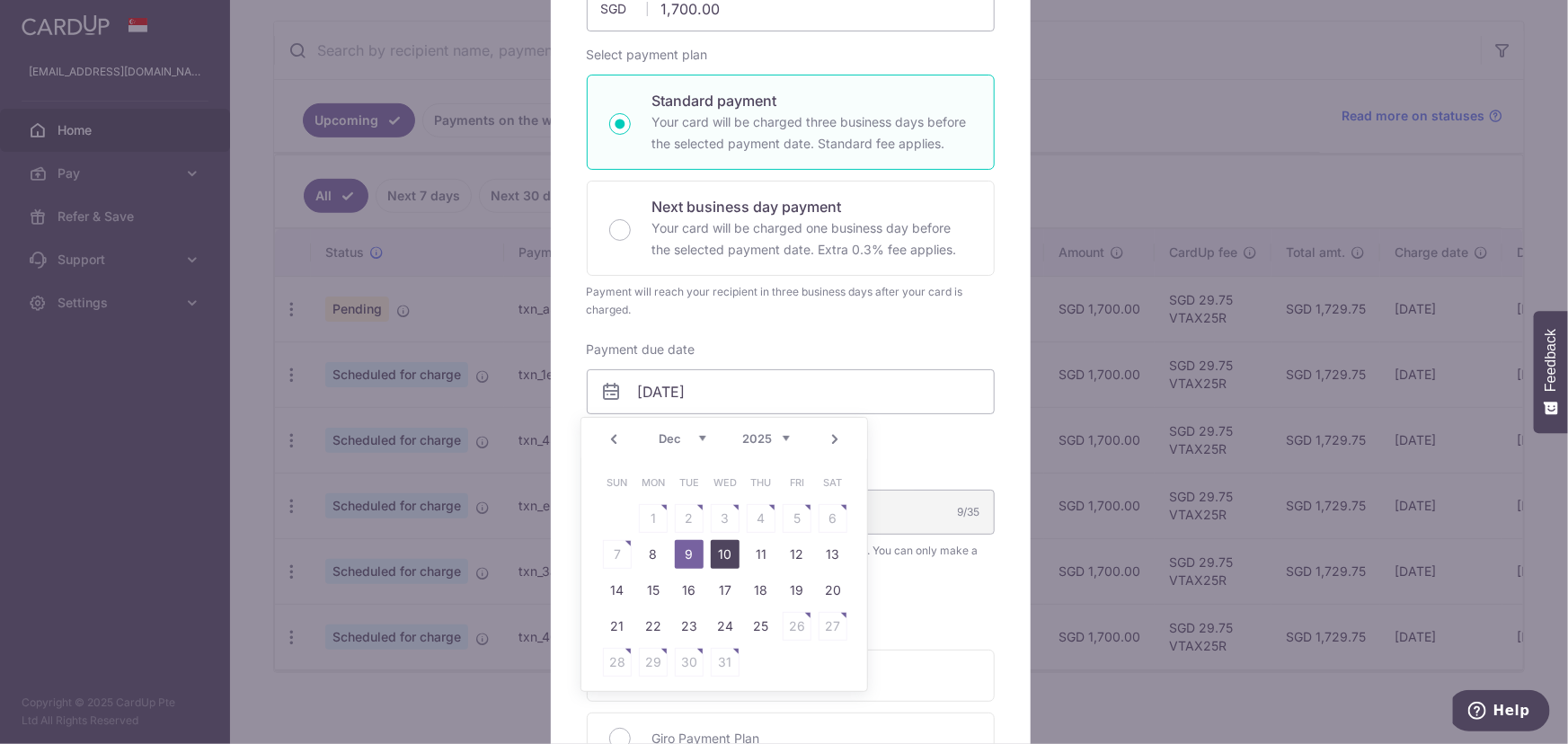
click at [718, 549] on link "10" at bounding box center [724, 554] width 28 height 28
type input "[DATE]"
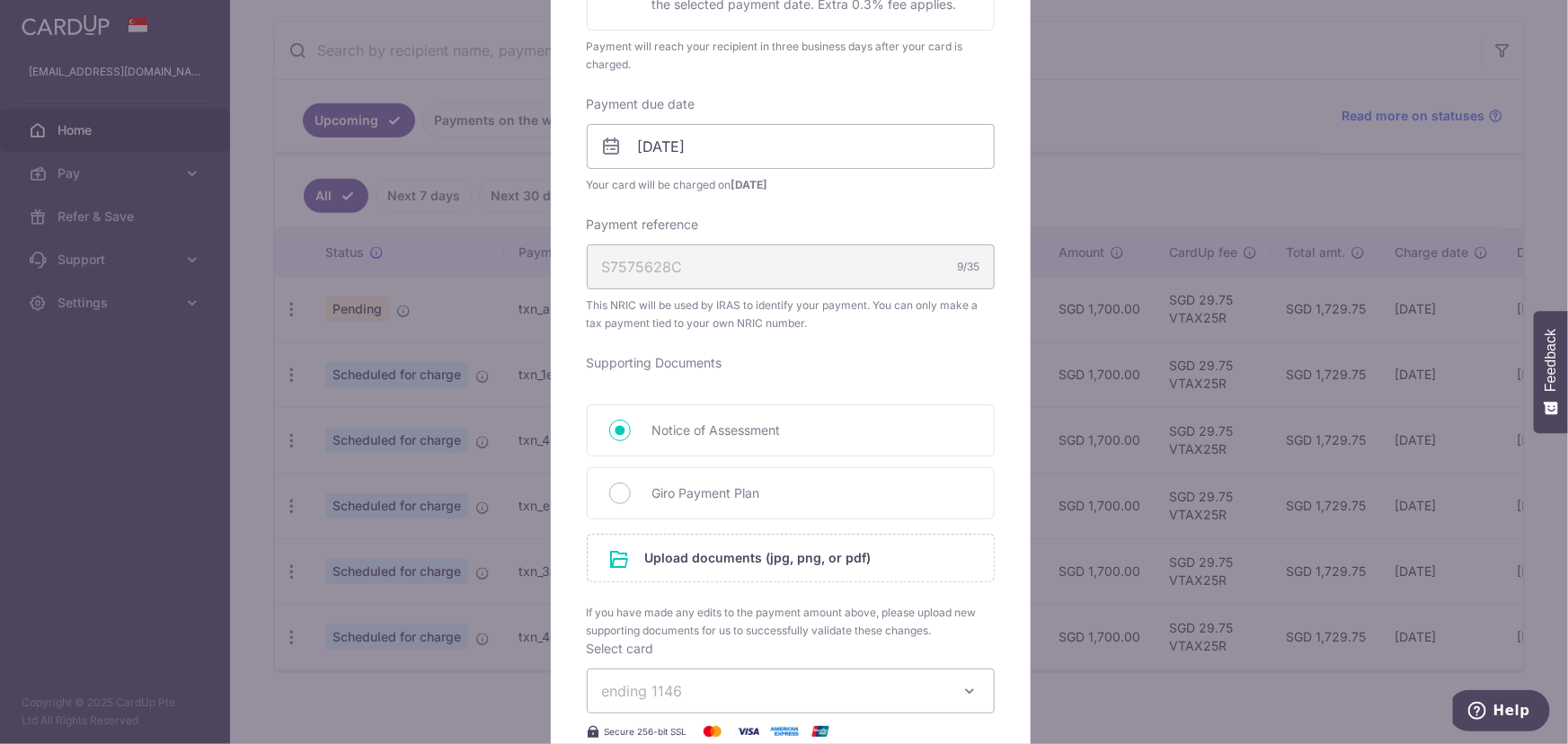
scroll to position [653, 0]
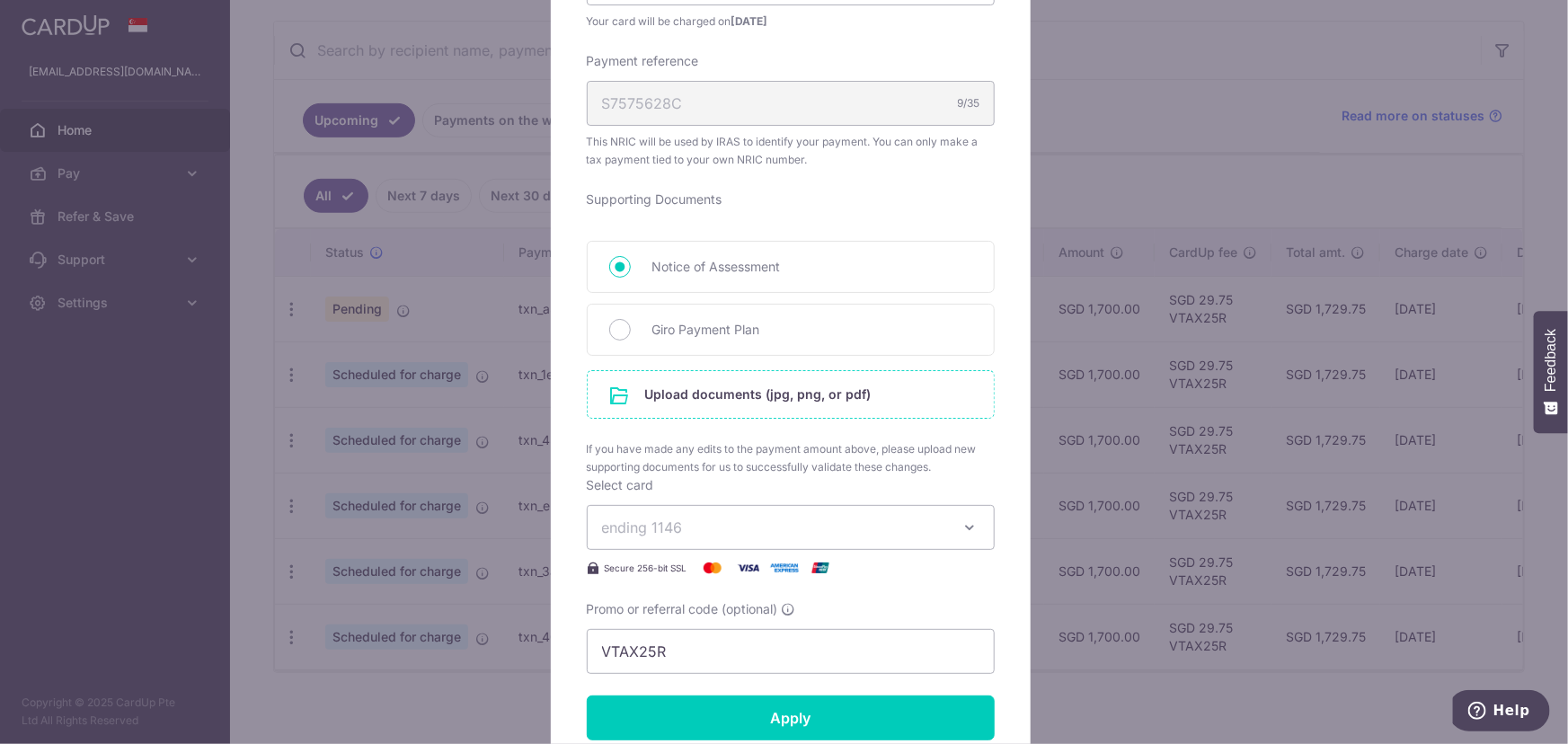
click at [740, 397] on input "file" at bounding box center [790, 395] width 406 height 47
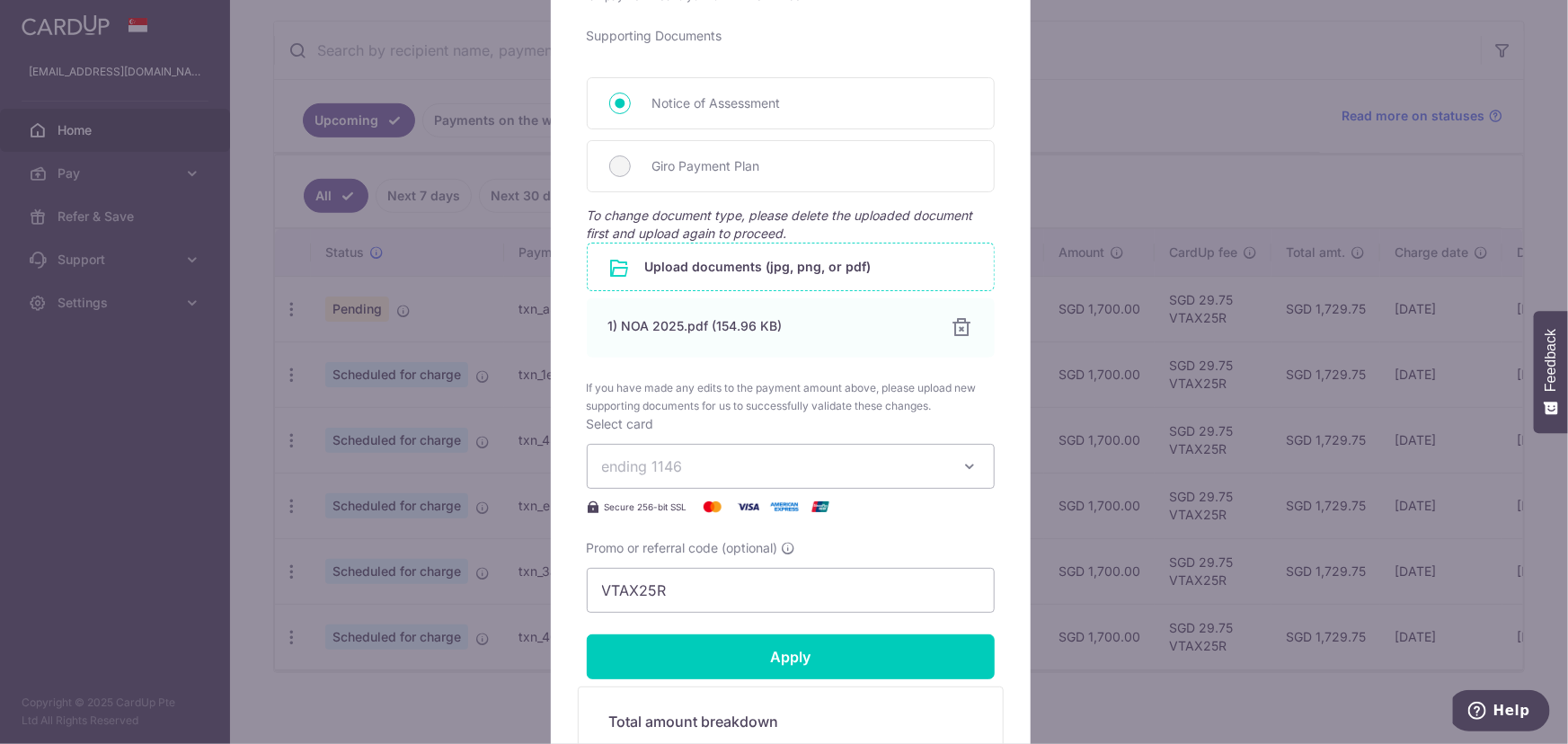
scroll to position [1062, 0]
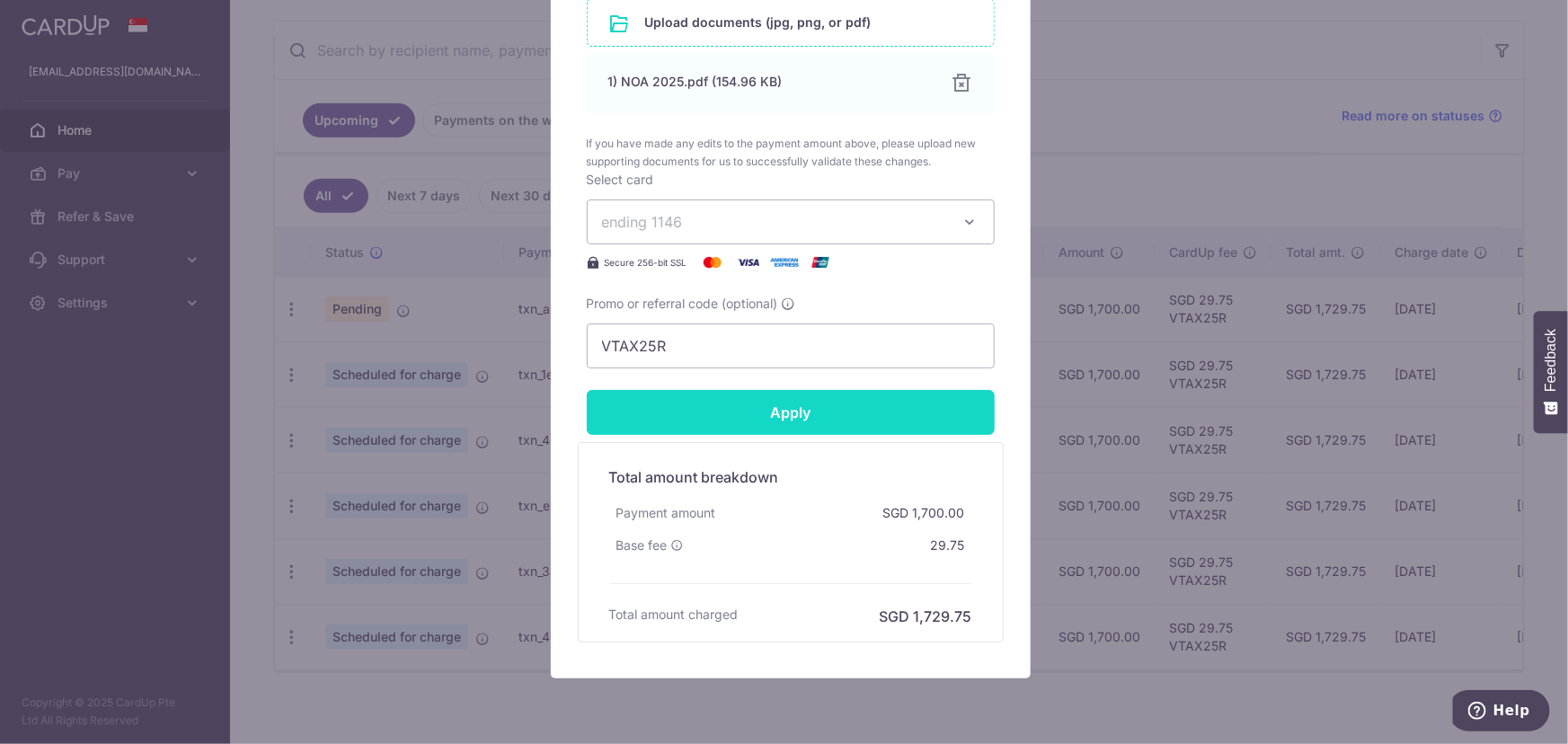
click at [791, 421] on input "Apply" at bounding box center [790, 412] width 407 height 45
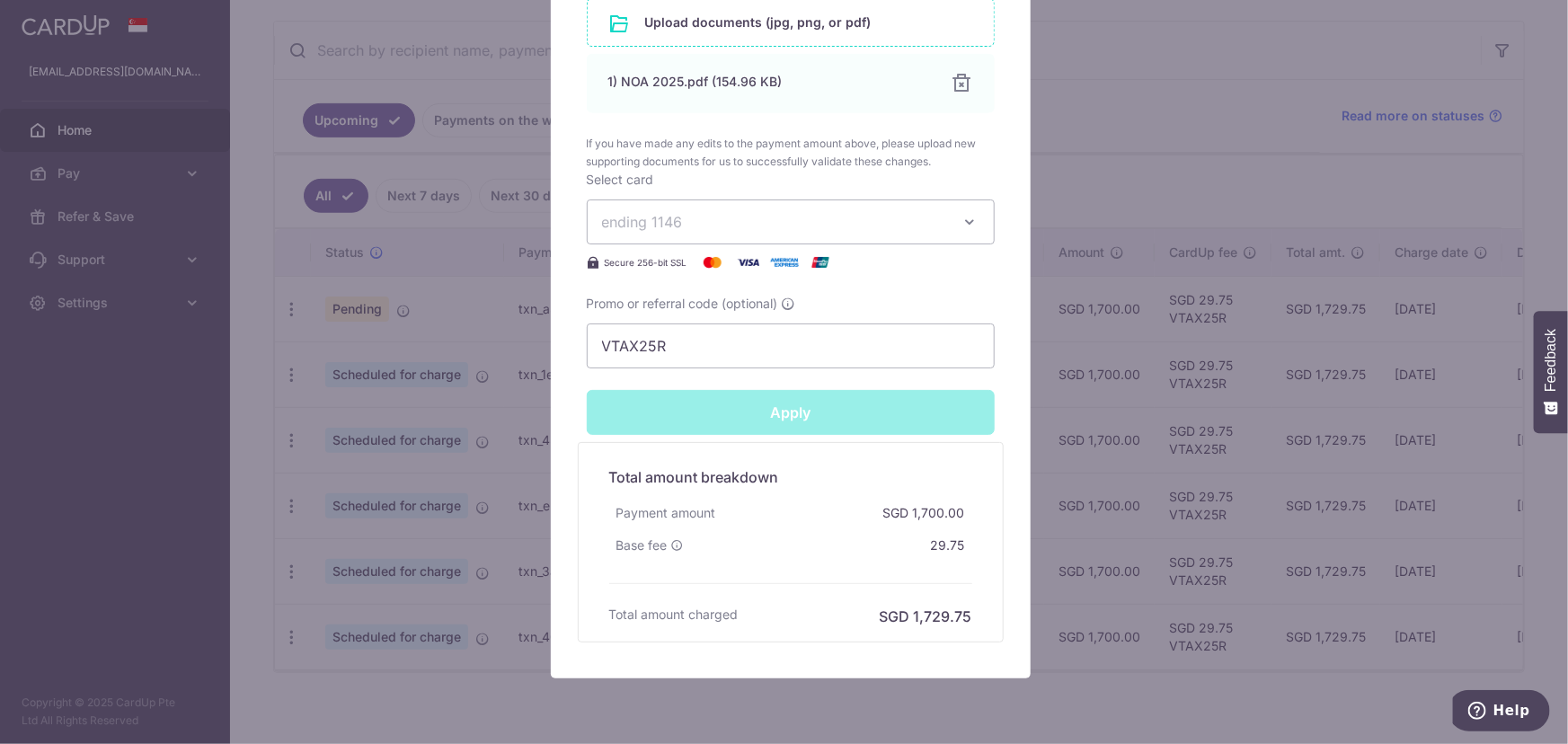
type input "Successfully Applied"
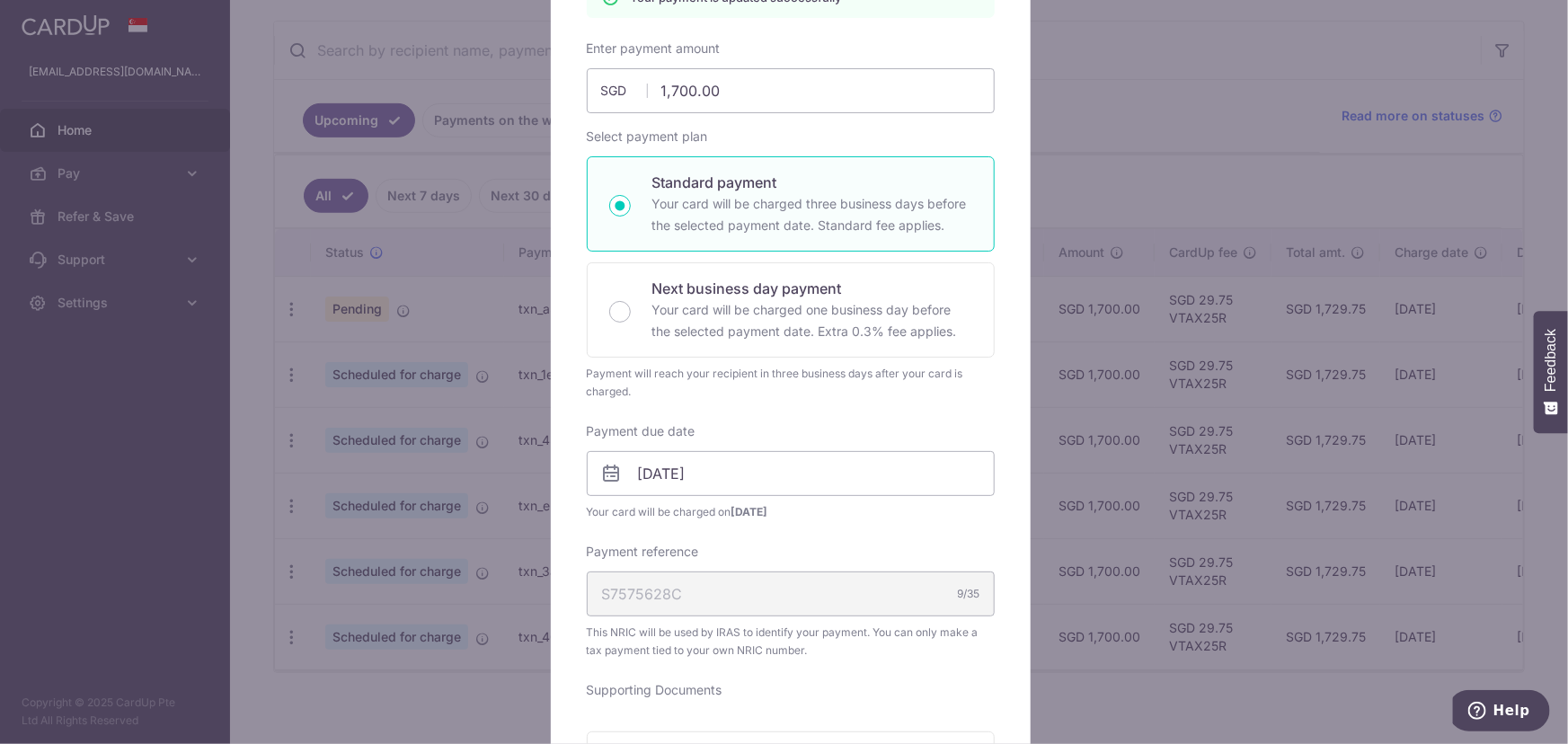
scroll to position [0, 0]
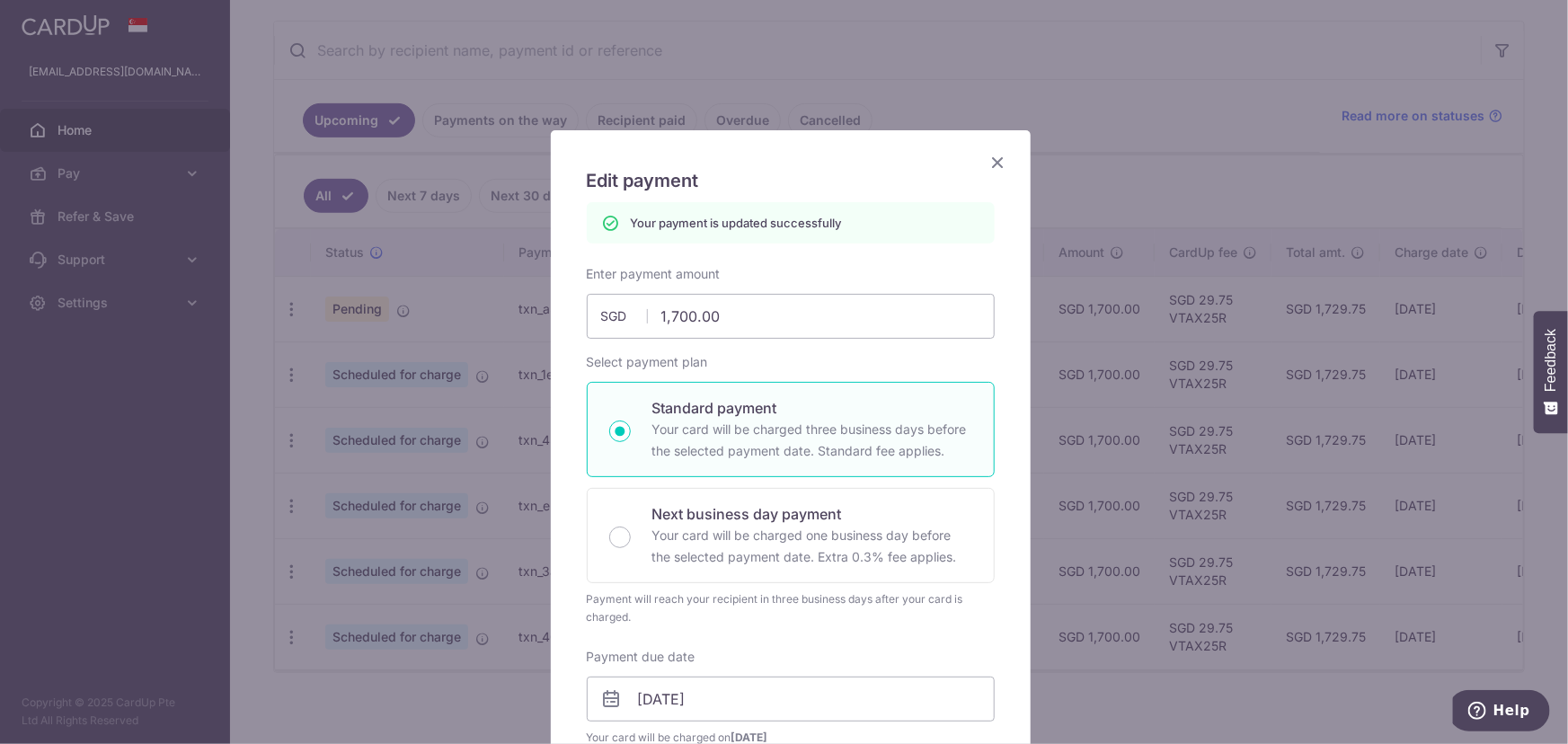
click at [987, 167] on icon "Close" at bounding box center [998, 162] width 21 height 22
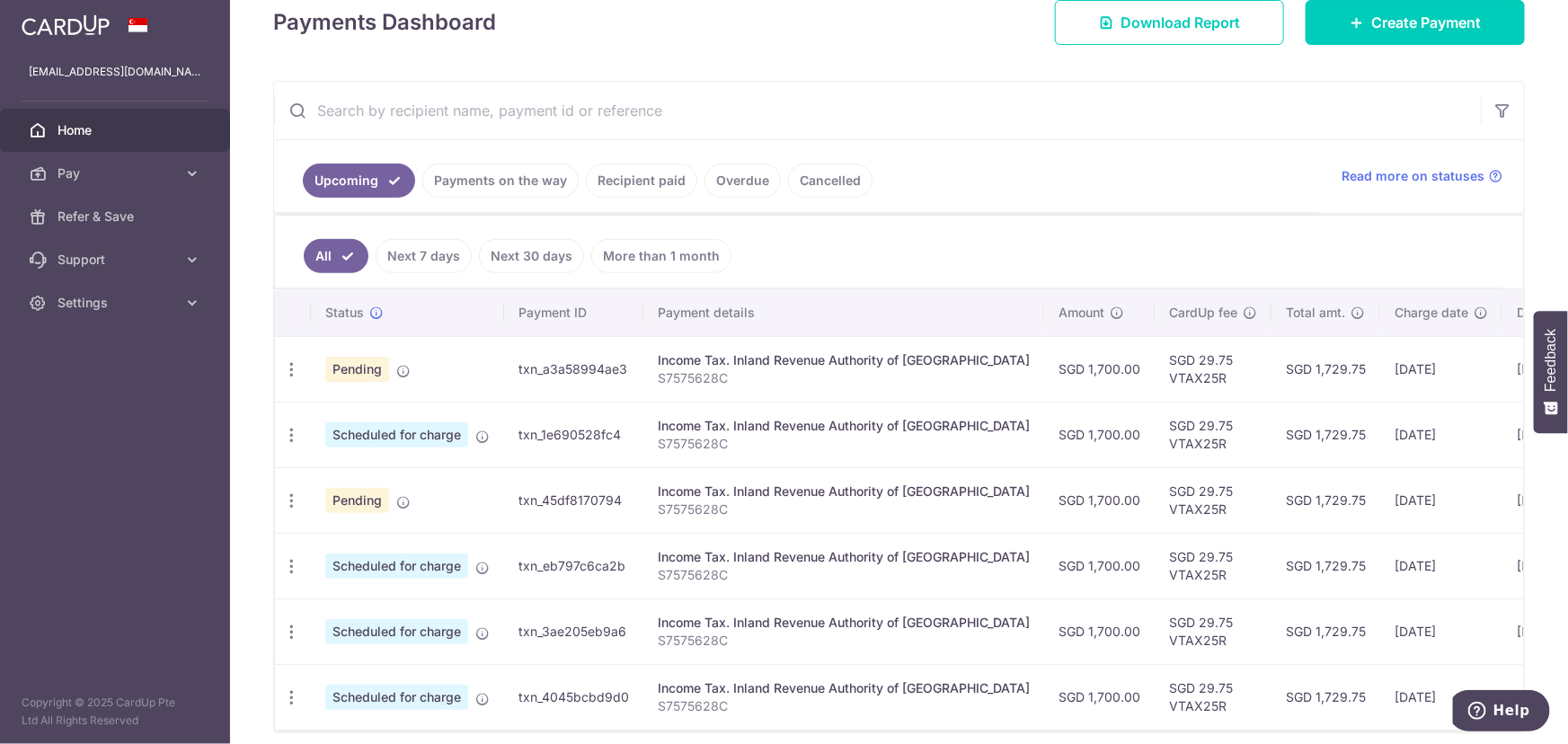
scroll to position [345, 0]
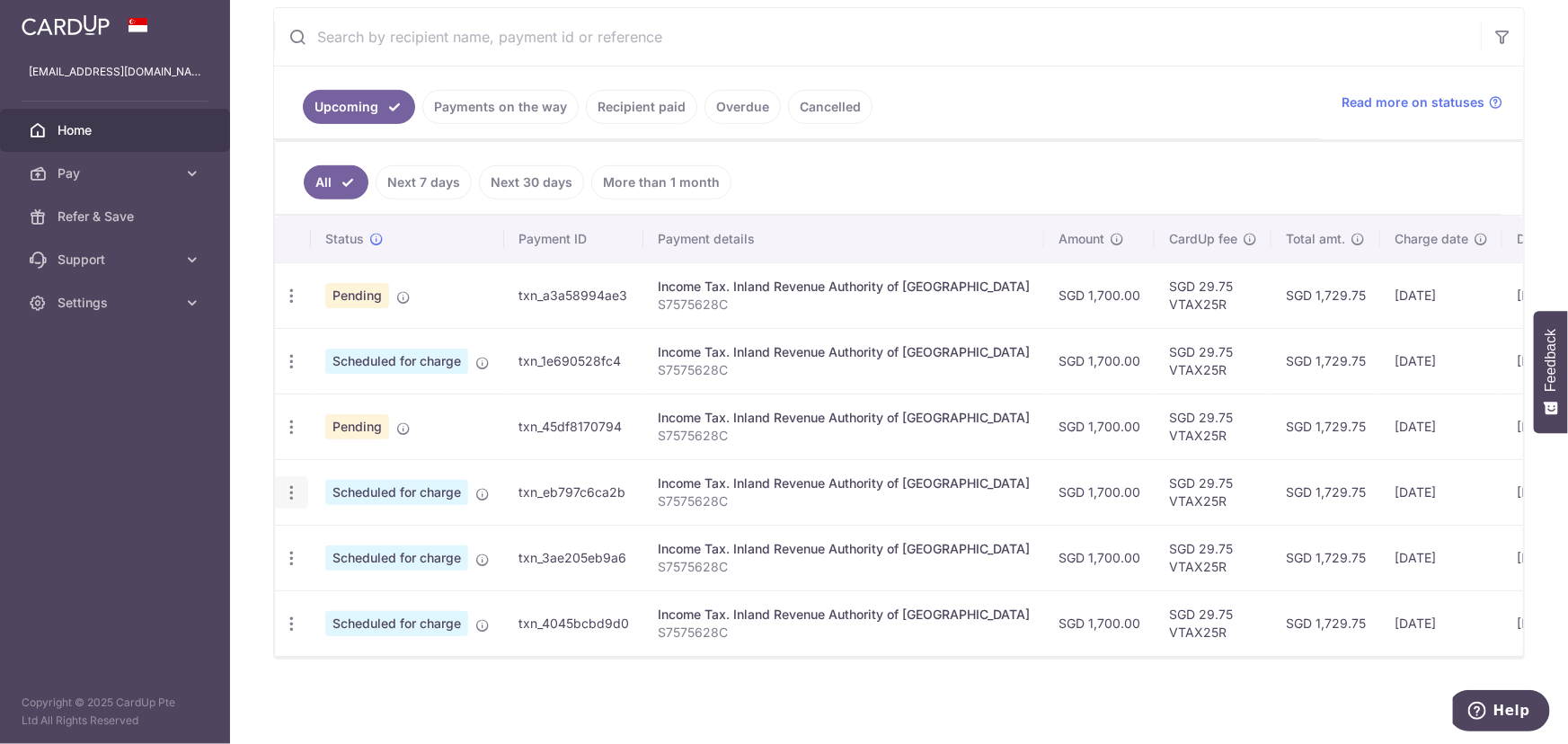
click at [296, 305] on icon "button" at bounding box center [290, 295] width 19 height 19
click at [333, 523] on link "Update payment" at bounding box center [369, 542] width 187 height 43
radio input "true"
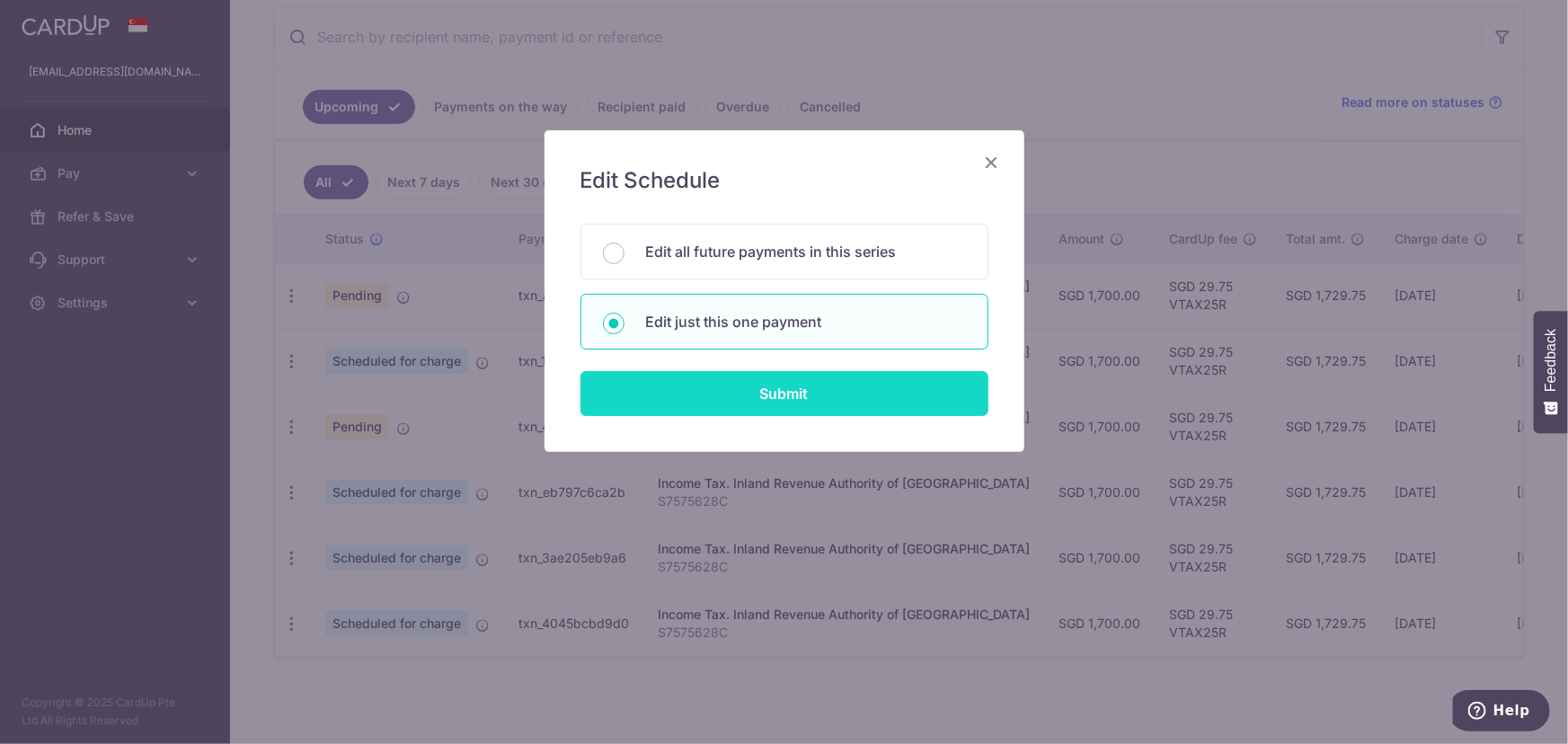
click at [744, 385] on input "Submit" at bounding box center [784, 394] width 407 height 45
radio input "true"
type input "1,700.00"
type input "07/01/2026"
type input "S7575628C"
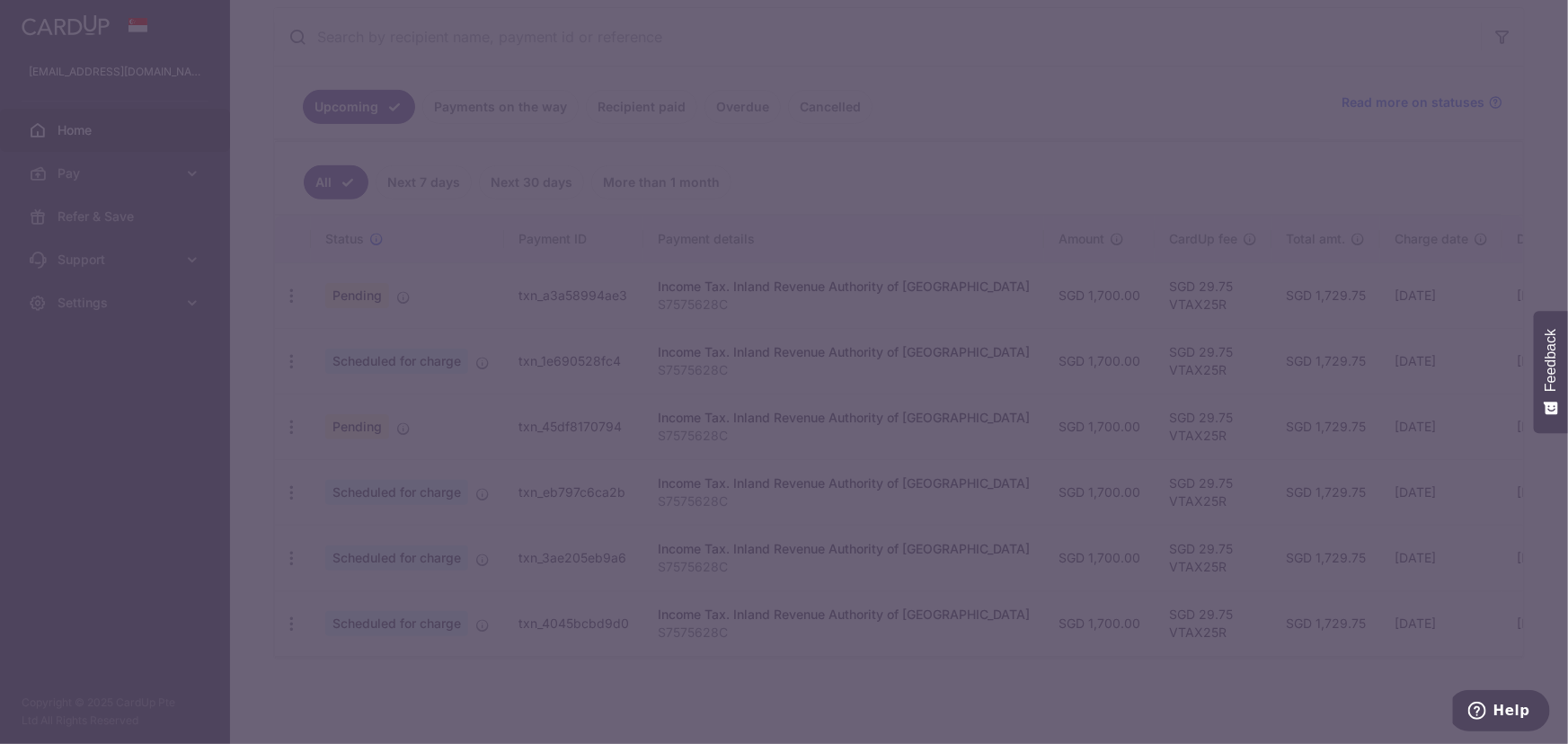
type input "VTAX25R"
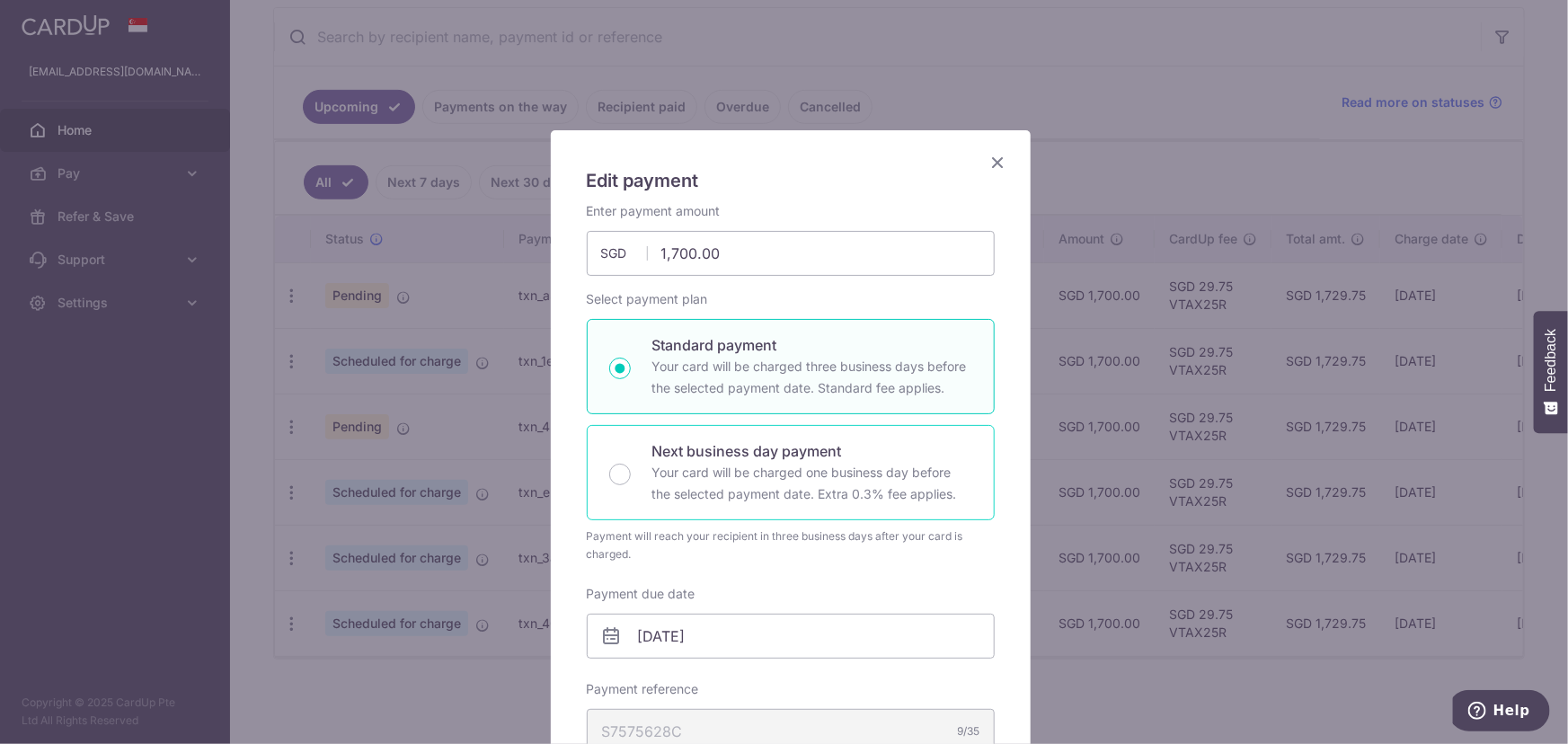
scroll to position [81, 0]
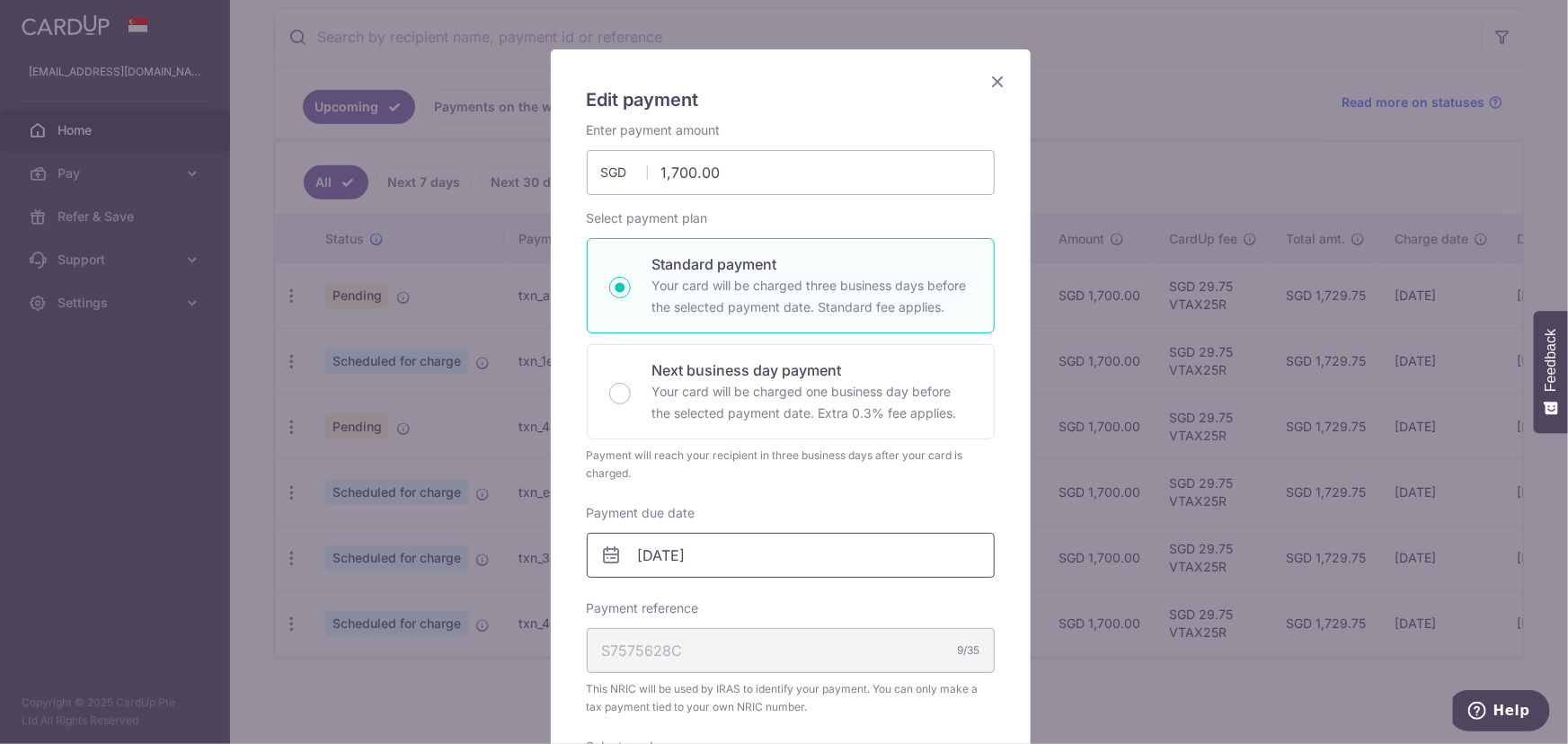
click at [702, 553] on input "07/01/2026" at bounding box center [790, 556] width 407 height 45
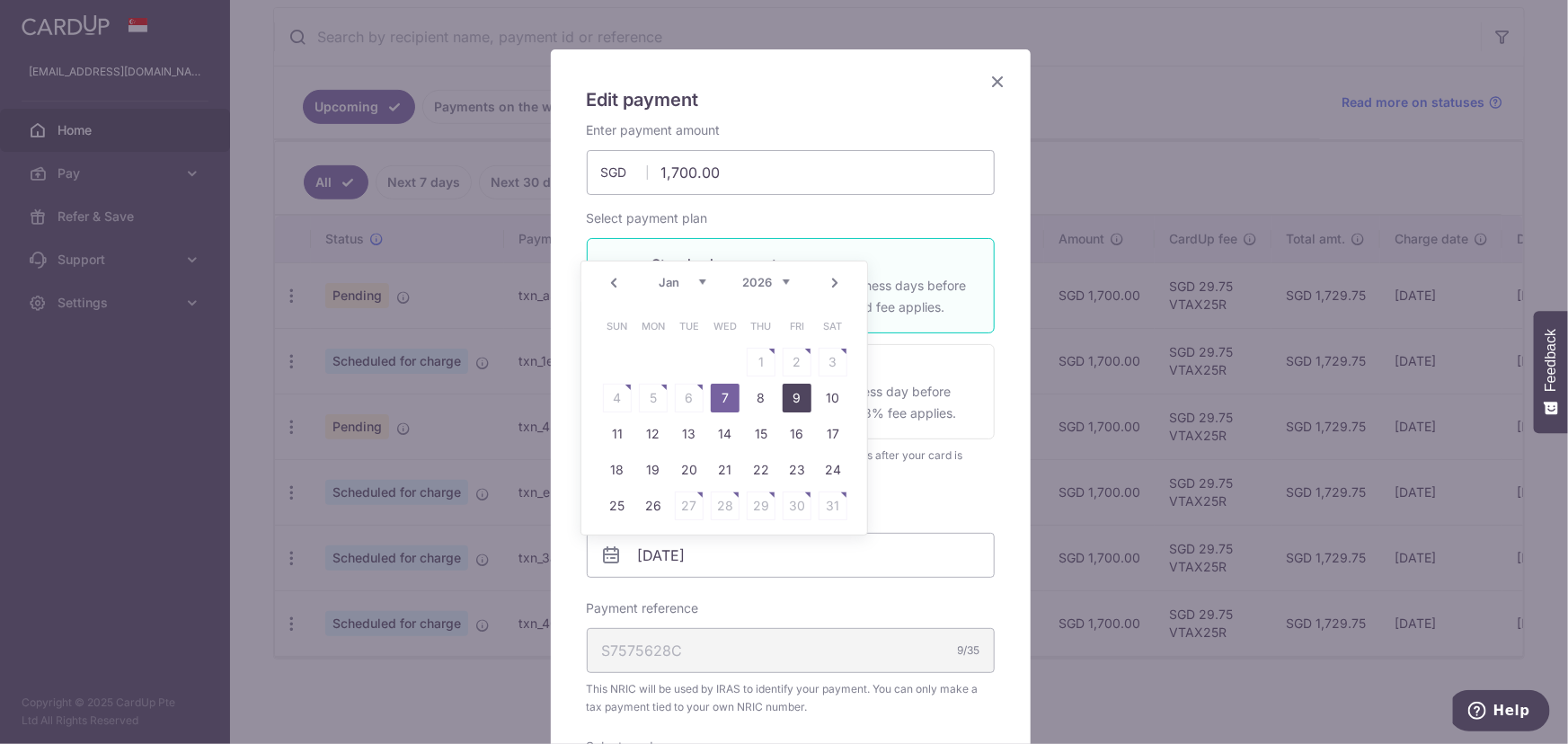
click at [783, 396] on link "9" at bounding box center [796, 398] width 28 height 28
type input "[DATE]"
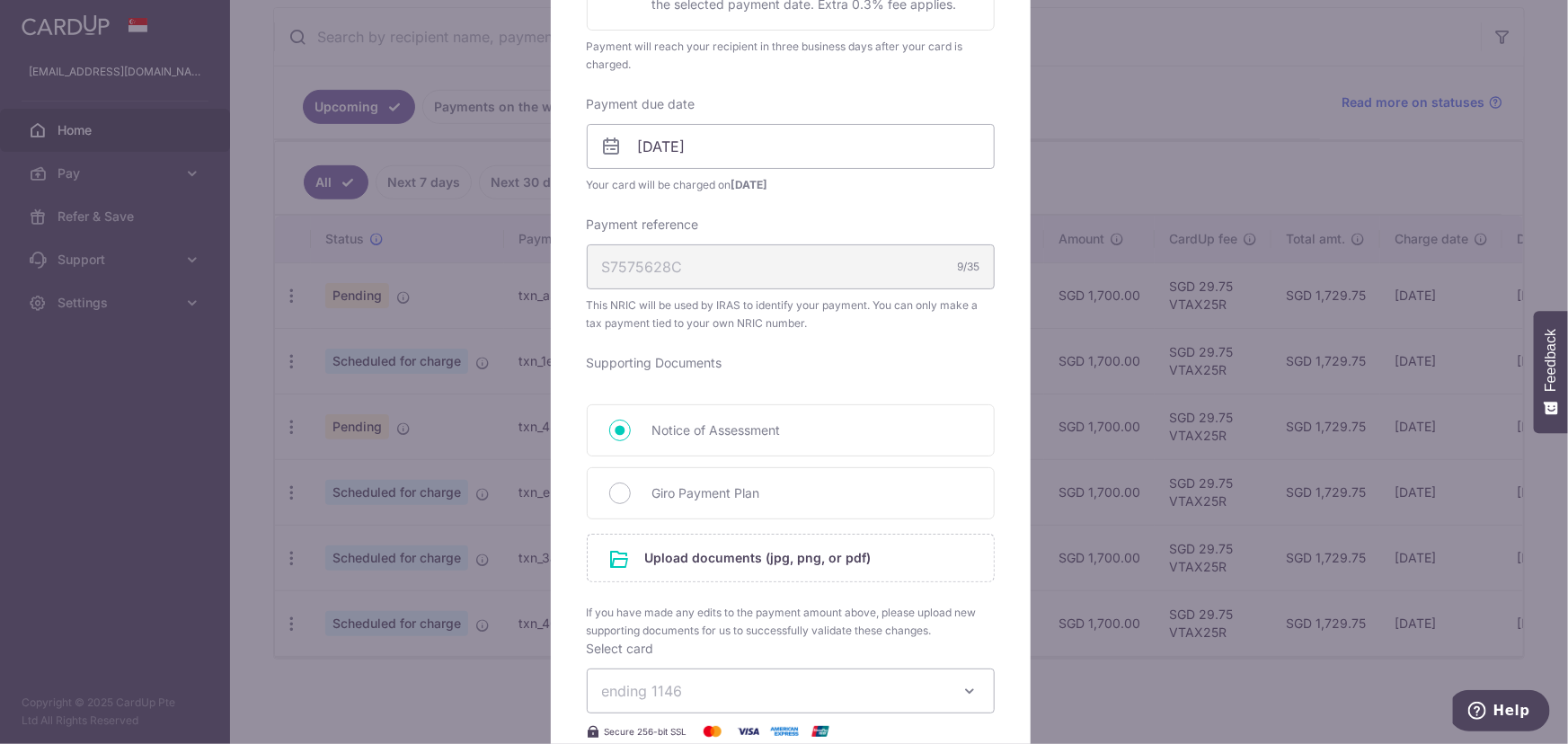
scroll to position [653, 0]
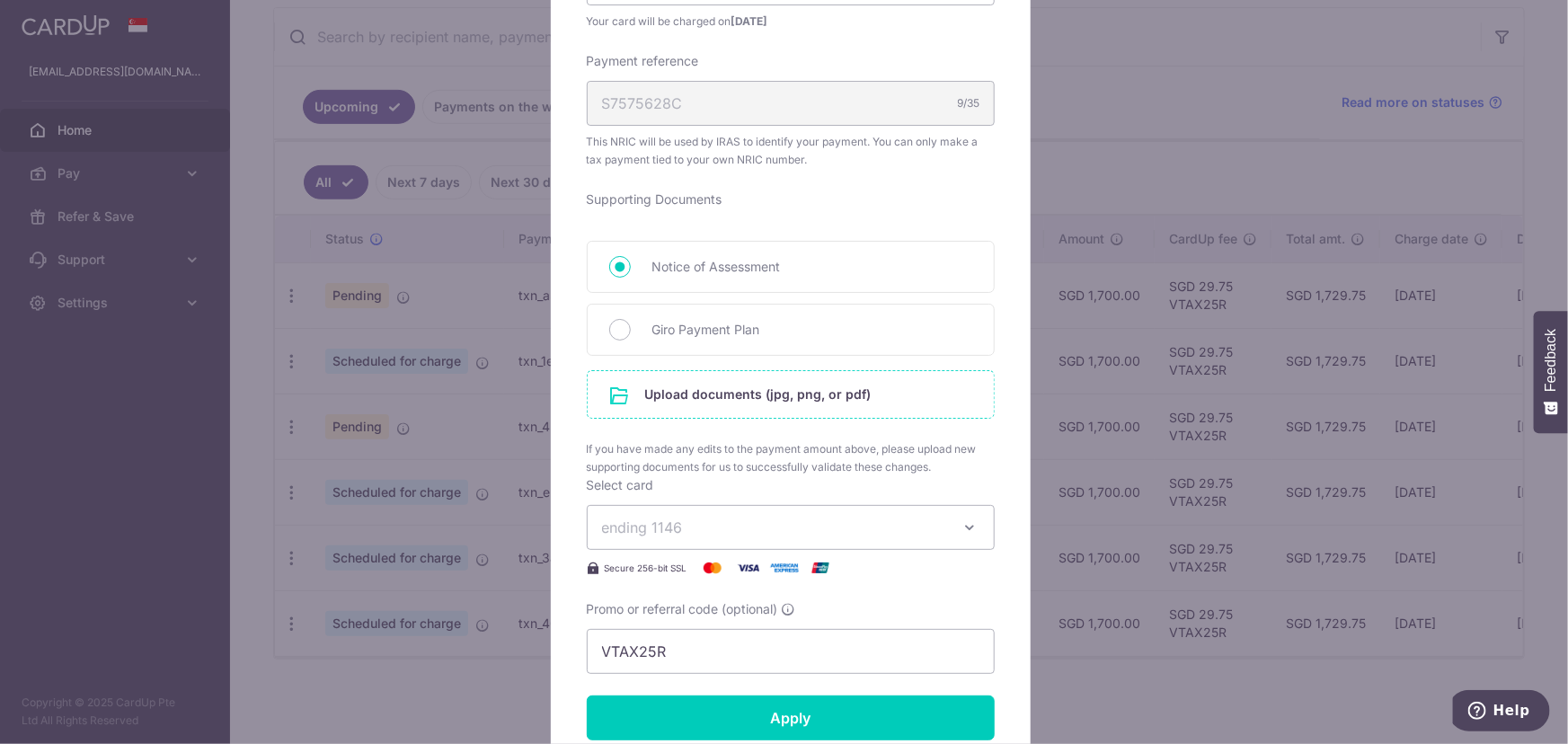
click at [781, 402] on input "file" at bounding box center [790, 395] width 406 height 47
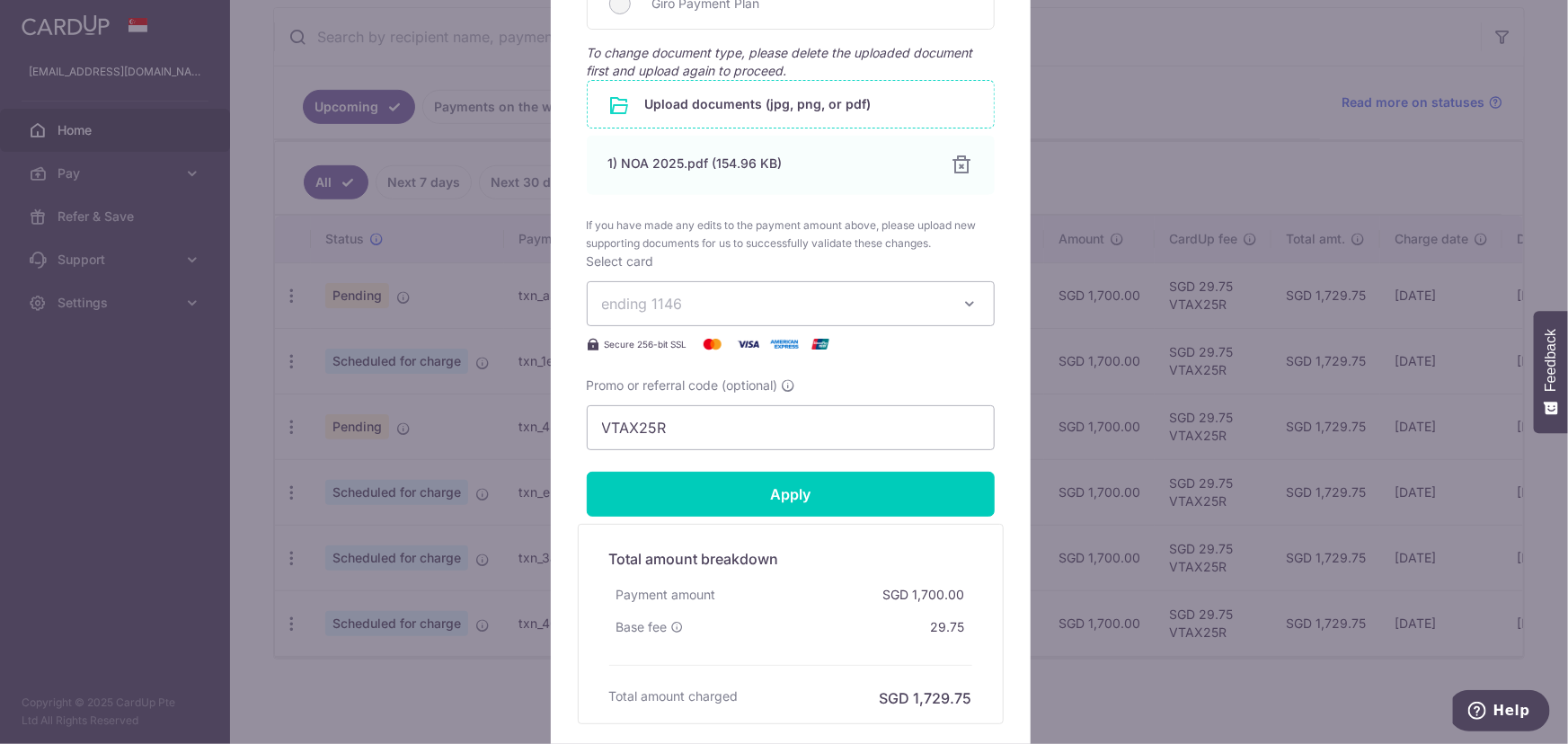
scroll to position [1123, 0]
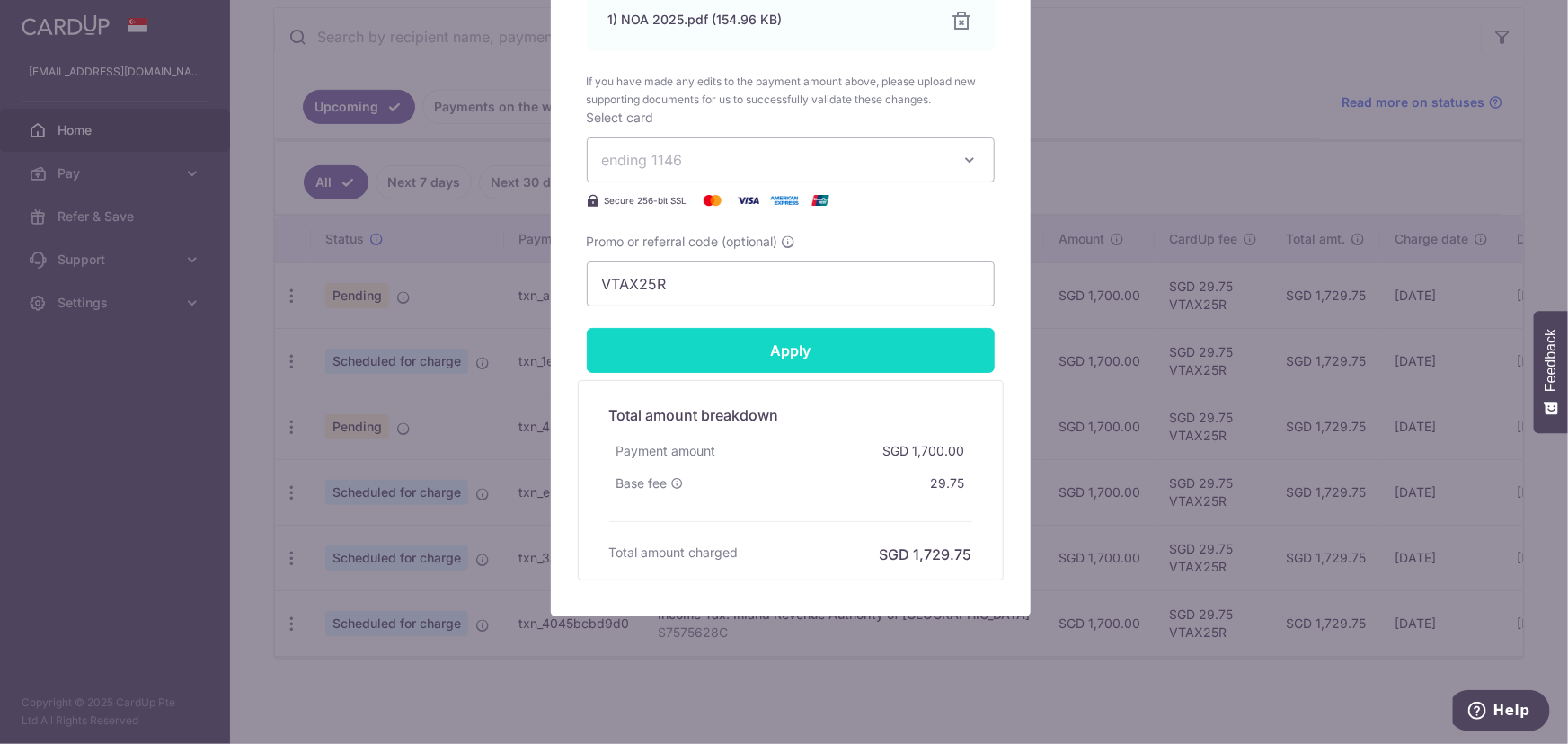
click at [843, 343] on input "Apply" at bounding box center [790, 350] width 407 height 45
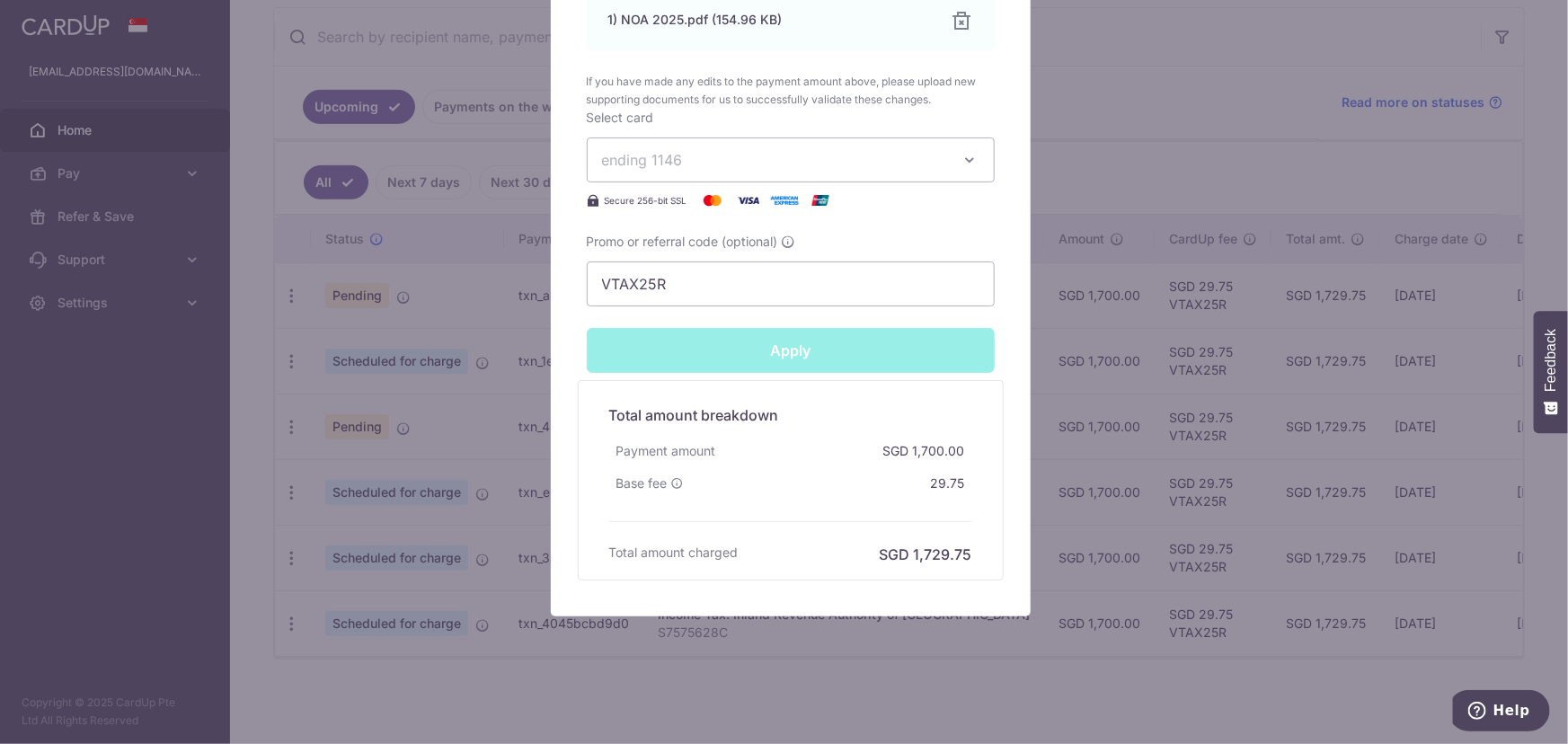
type input "Successfully Applied"
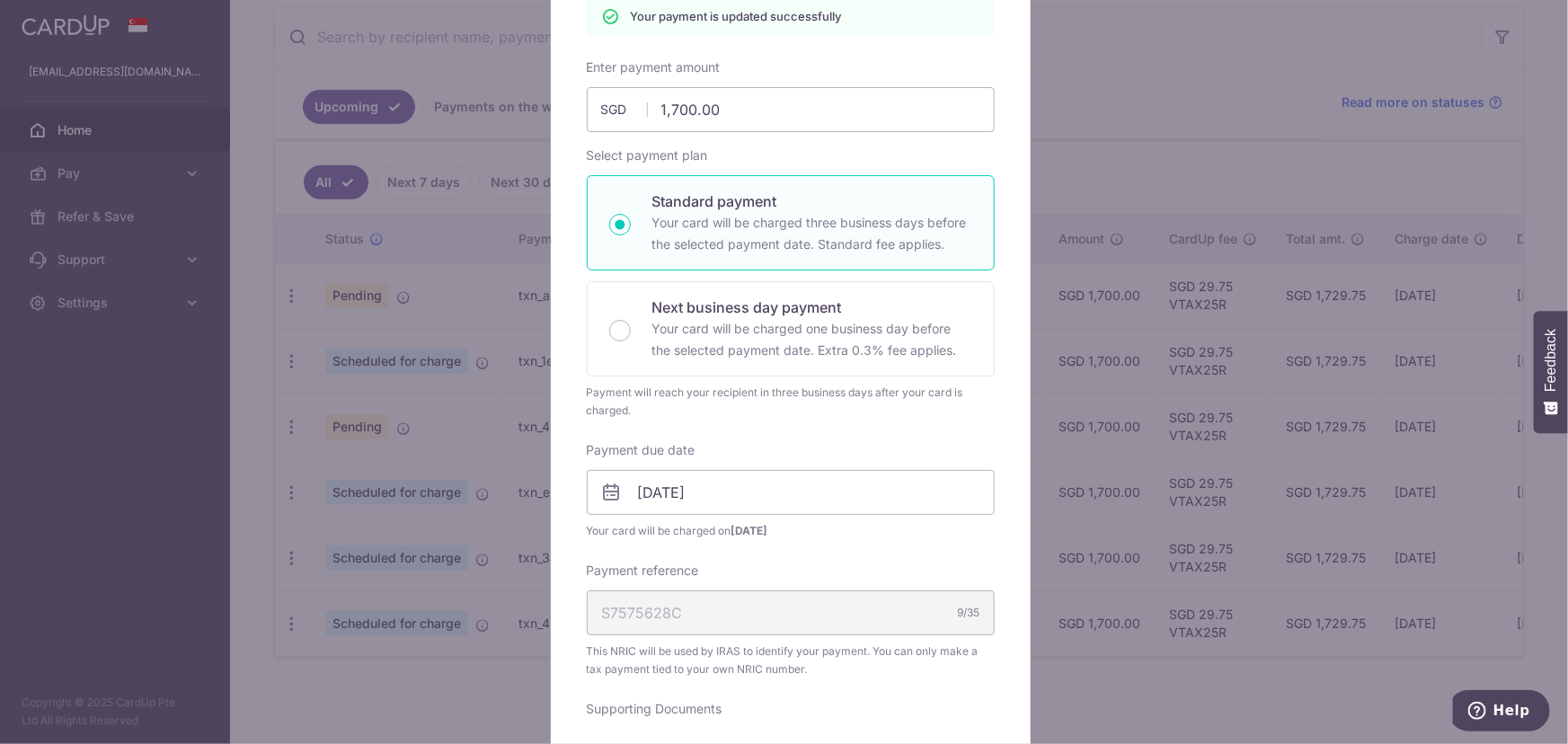
scroll to position [0, 0]
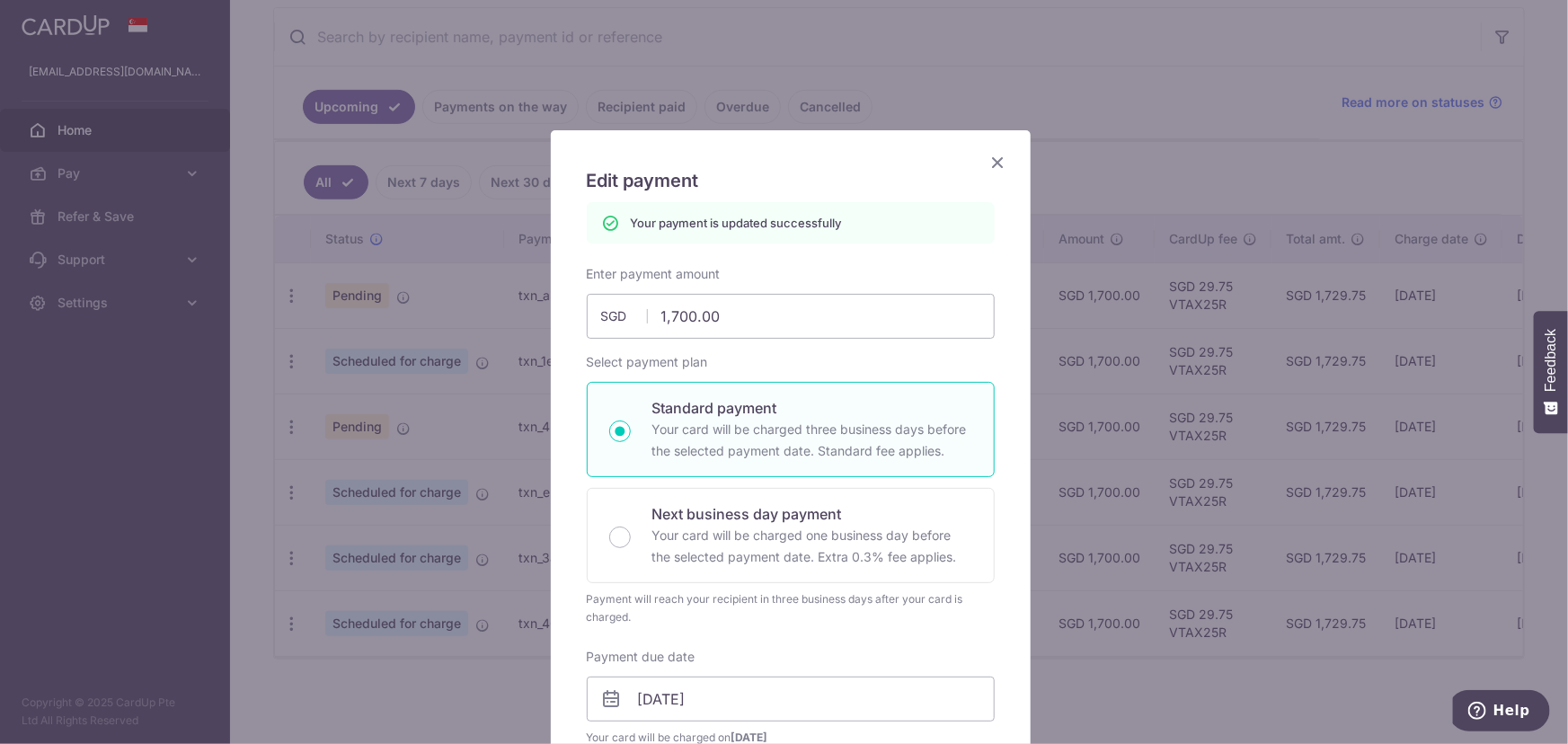
click at [990, 162] on icon "Close" at bounding box center [998, 162] width 21 height 22
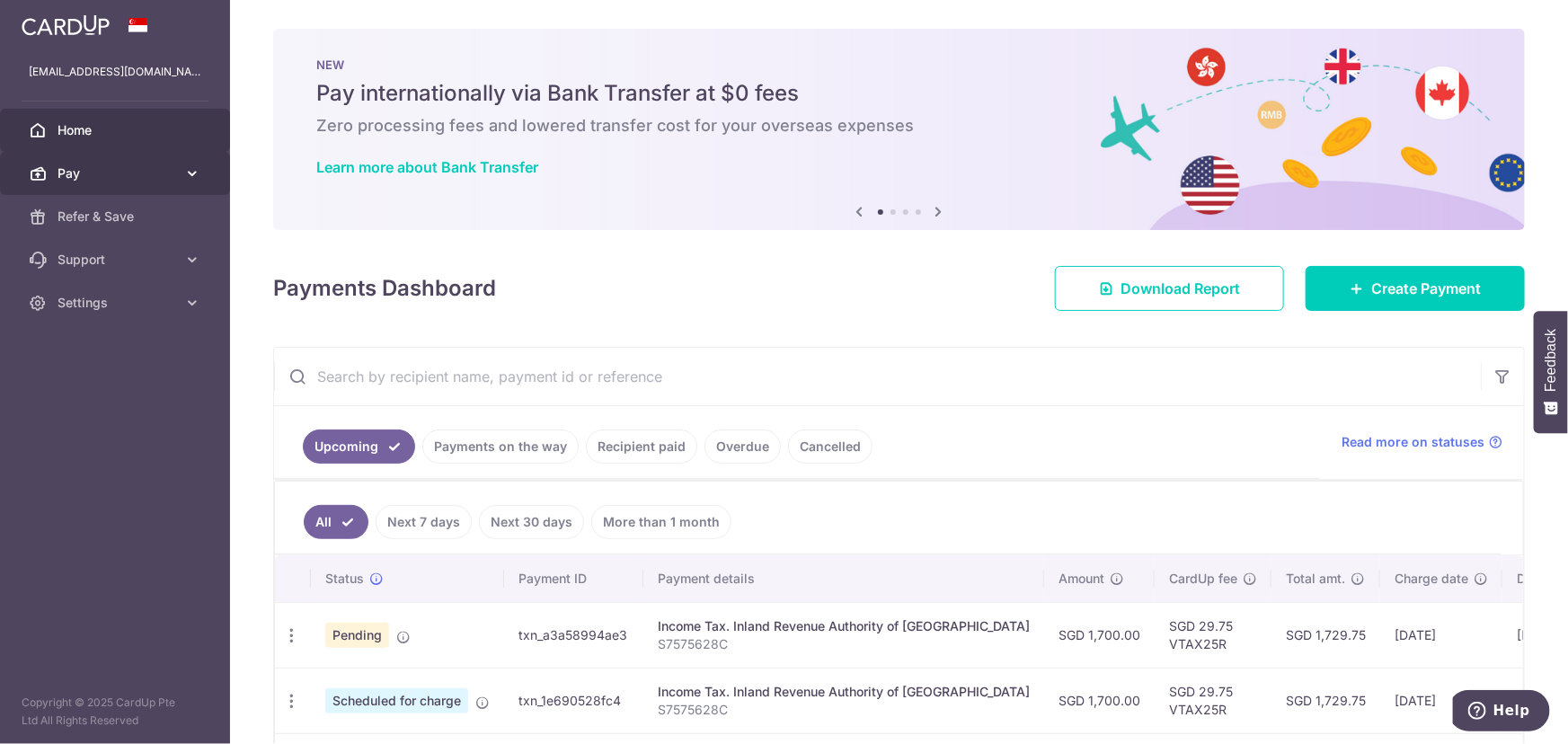
click at [105, 176] on span "Pay" at bounding box center [117, 174] width 119 height 18
